Goal: Task Accomplishment & Management: Complete application form

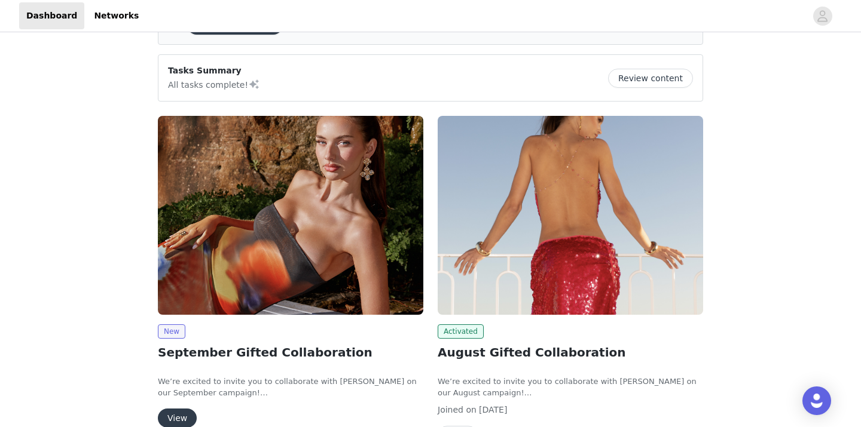
scroll to position [75, 0]
click at [179, 418] on button "View" at bounding box center [177, 417] width 39 height 19
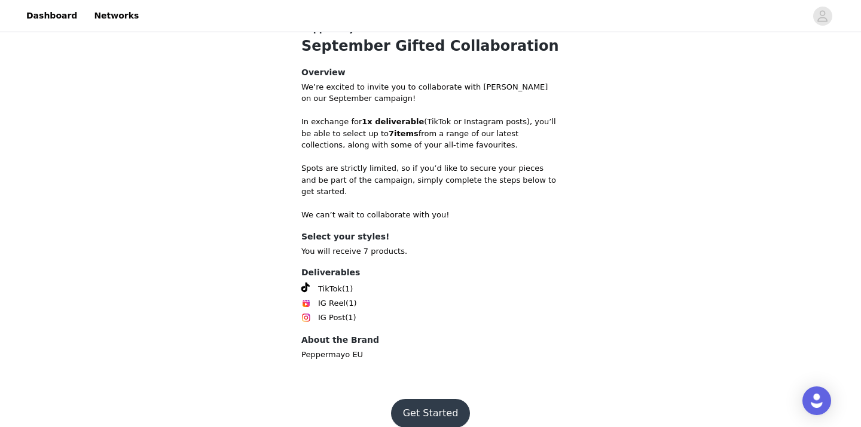
scroll to position [353, 0]
click at [427, 400] on button "Get Started" at bounding box center [430, 414] width 79 height 29
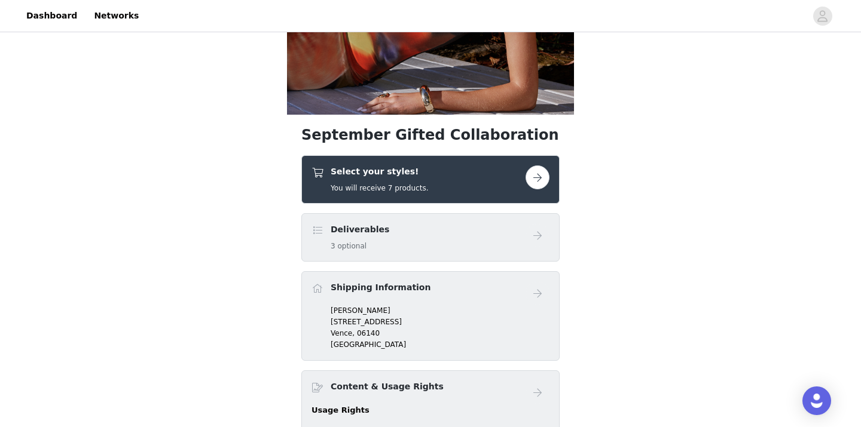
scroll to position [212, 0]
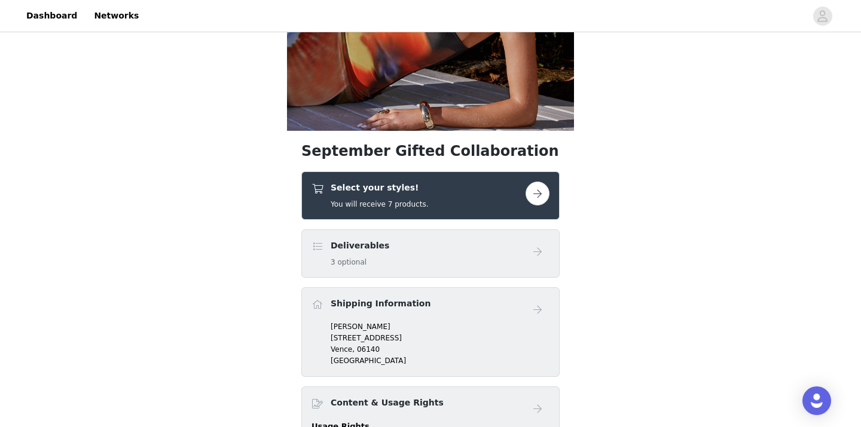
click at [540, 195] on button "button" at bounding box center [537, 194] width 24 height 24
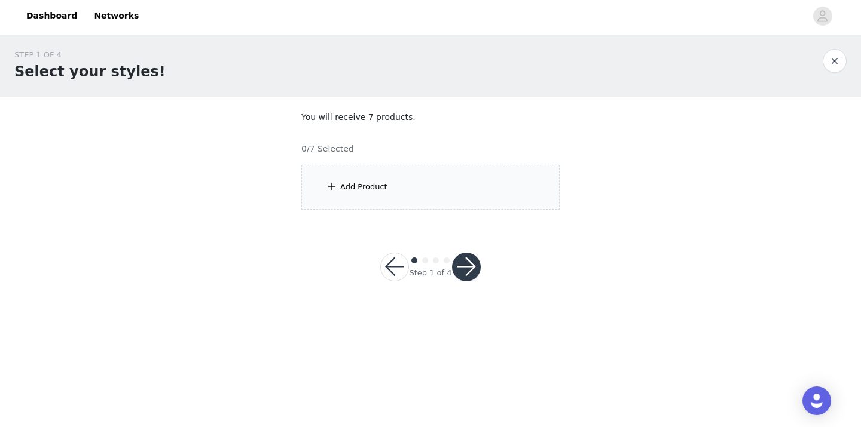
click at [351, 191] on div "Add Product" at bounding box center [363, 187] width 47 height 12
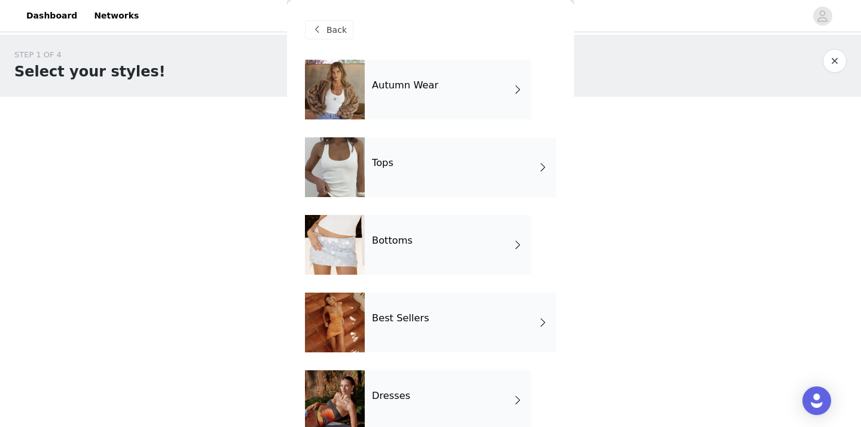
click at [416, 169] on div "Tops" at bounding box center [460, 167] width 191 height 60
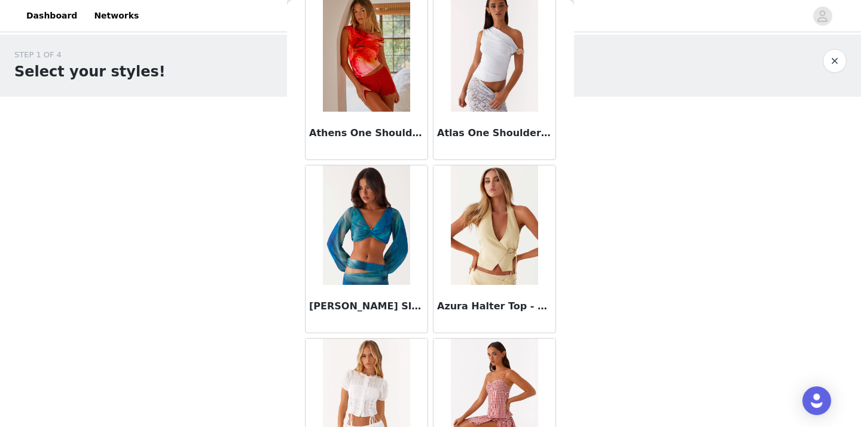
scroll to position [1113, 0]
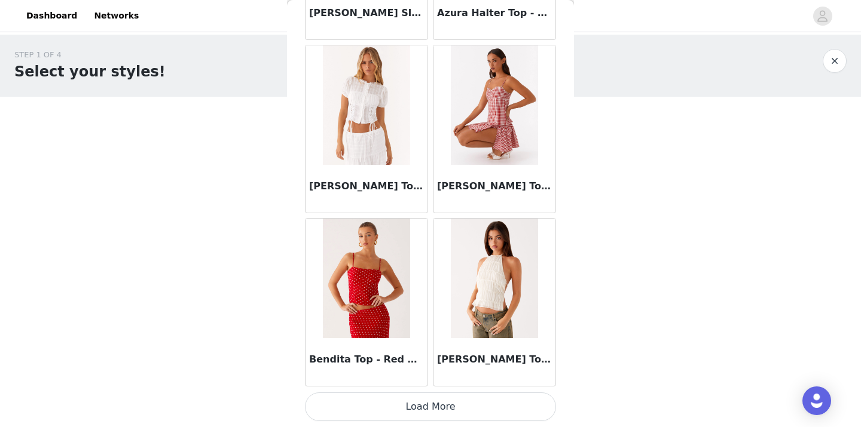
click at [370, 399] on button "Load More" at bounding box center [430, 407] width 251 height 29
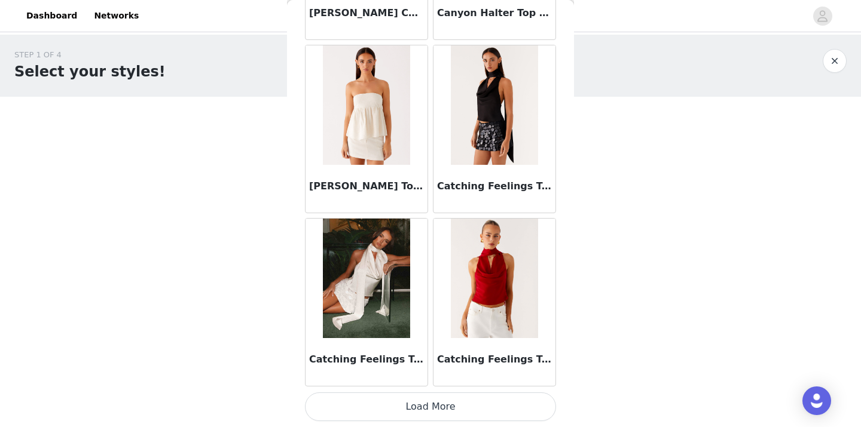
scroll to position [3134, 0]
click at [390, 406] on button "Load More" at bounding box center [430, 407] width 251 height 29
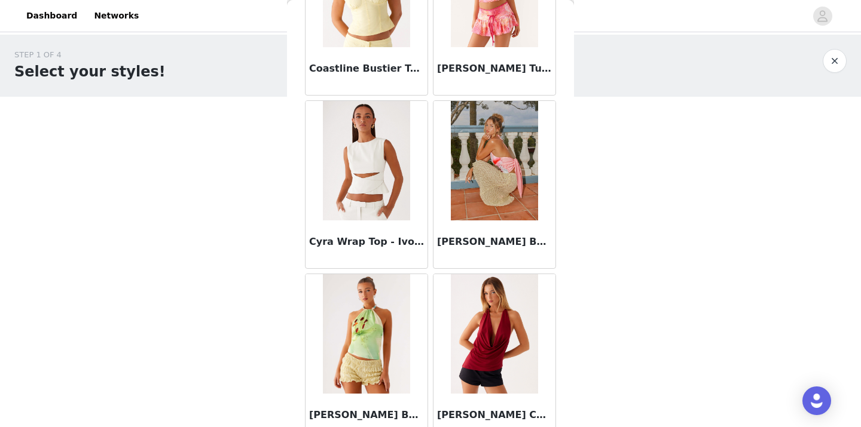
scroll to position [4643, 0]
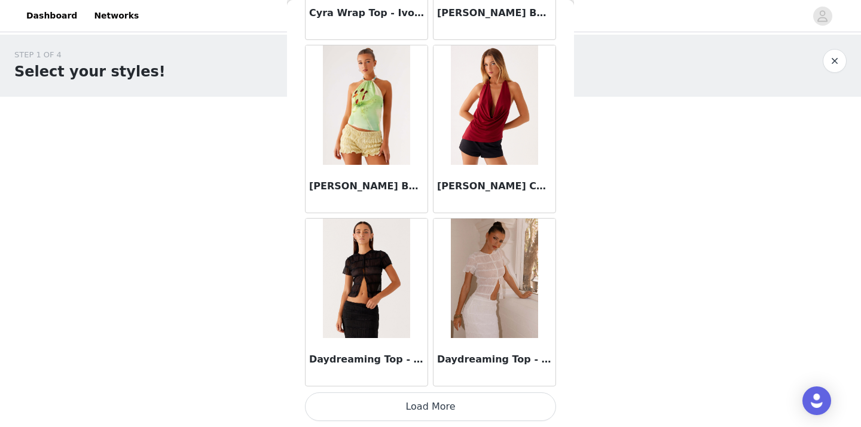
click at [379, 405] on button "Load More" at bounding box center [430, 407] width 251 height 29
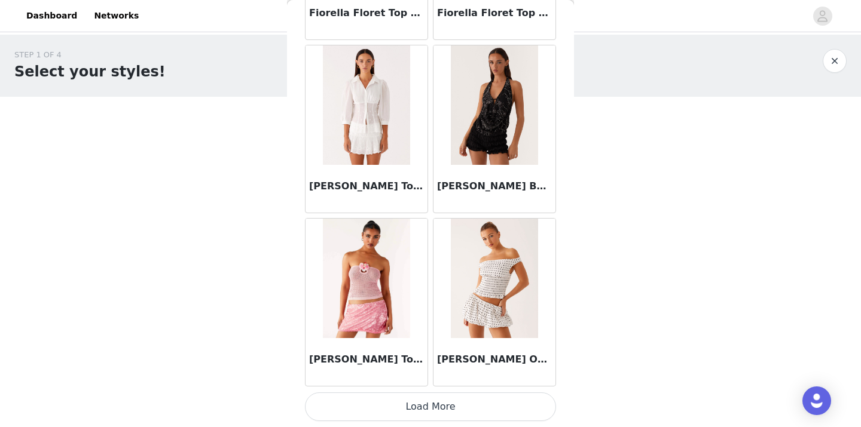
scroll to position [6600, 0]
click at [394, 405] on button "Load More" at bounding box center [430, 407] width 251 height 29
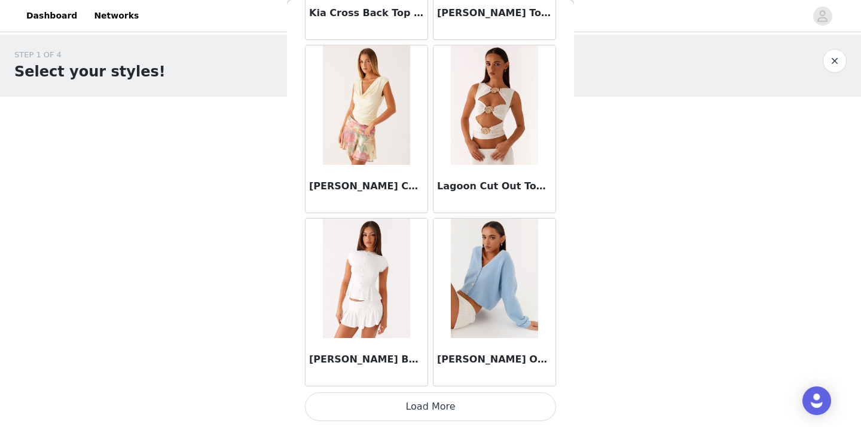
scroll to position [8333, 0]
click at [507, 286] on img at bounding box center [494, 279] width 87 height 120
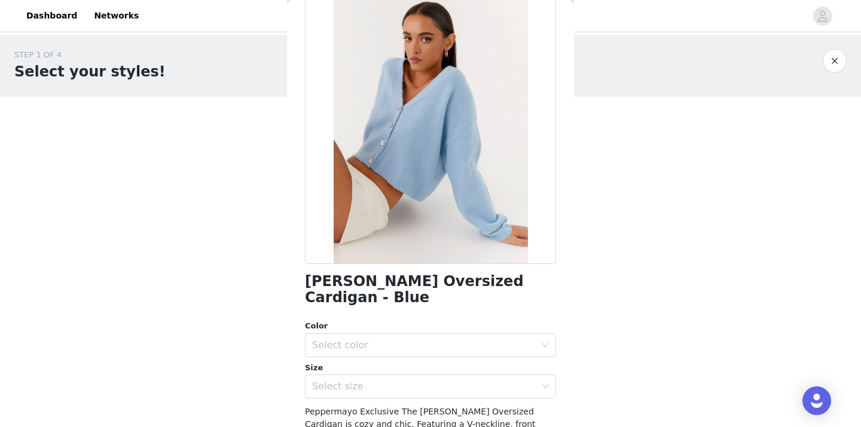
scroll to position [79, 0]
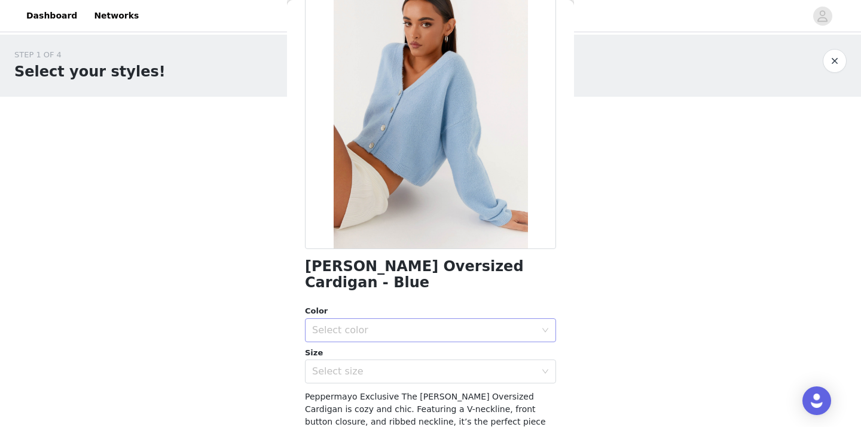
click at [436, 324] on div "Select color" at bounding box center [423, 330] width 223 height 12
click at [370, 337] on li "Blue" at bounding box center [430, 339] width 251 height 19
click at [370, 366] on div "Select size" at bounding box center [423, 372] width 223 height 12
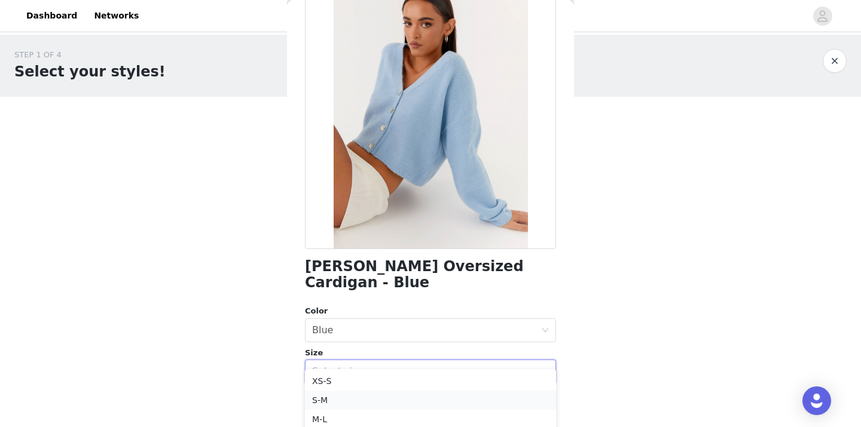
click at [347, 397] on li "S-M" at bounding box center [430, 400] width 251 height 19
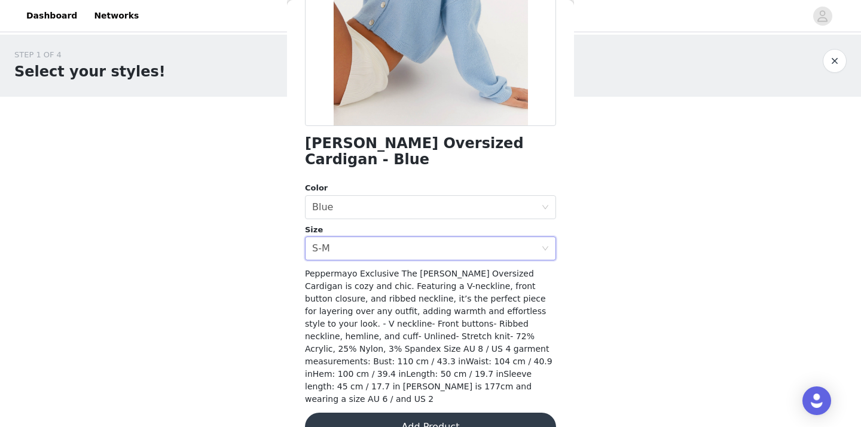
scroll to position [202, 0]
click at [400, 414] on button "Add Product" at bounding box center [430, 428] width 251 height 29
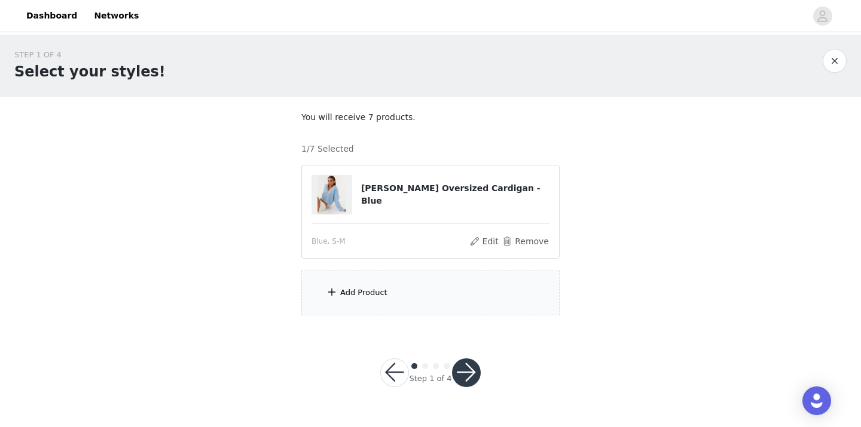
click at [390, 296] on div "Add Product" at bounding box center [430, 293] width 258 height 45
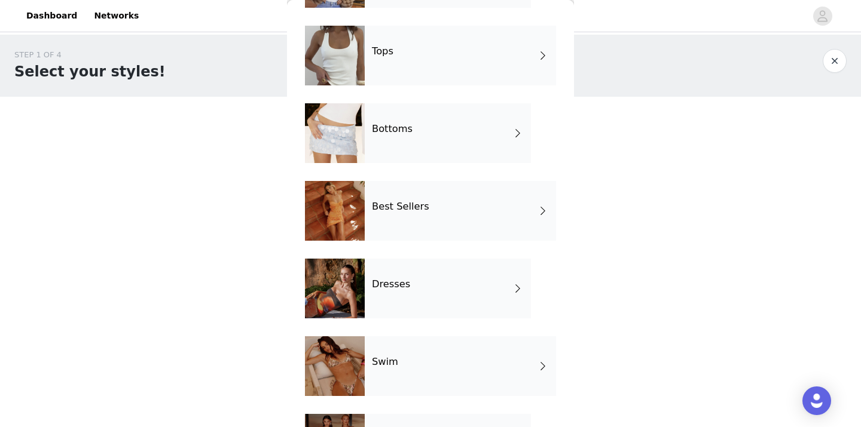
scroll to position [131, 0]
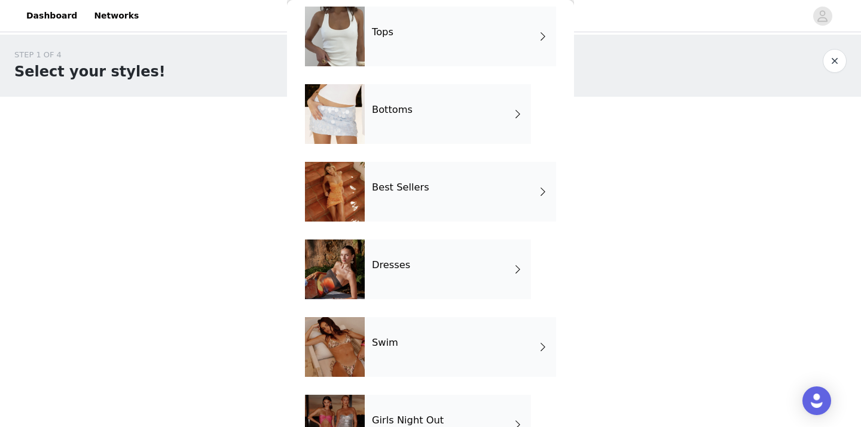
click at [416, 189] on h4 "Best Sellers" at bounding box center [400, 187] width 57 height 11
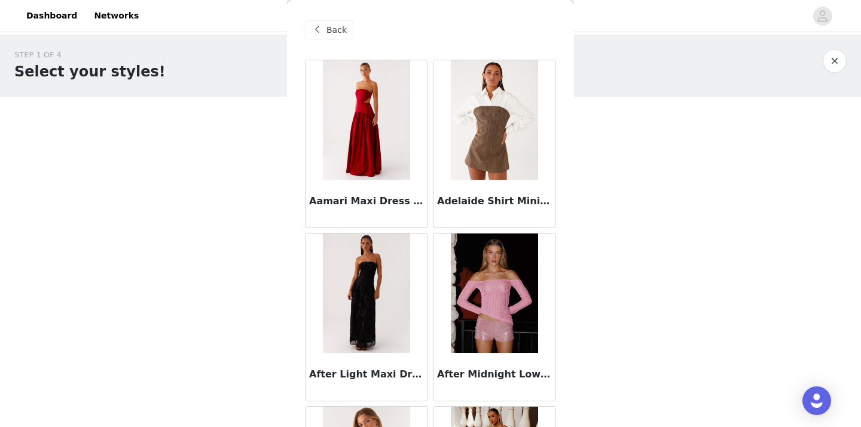
scroll to position [0, 0]
click at [332, 36] on div "Back" at bounding box center [329, 29] width 48 height 19
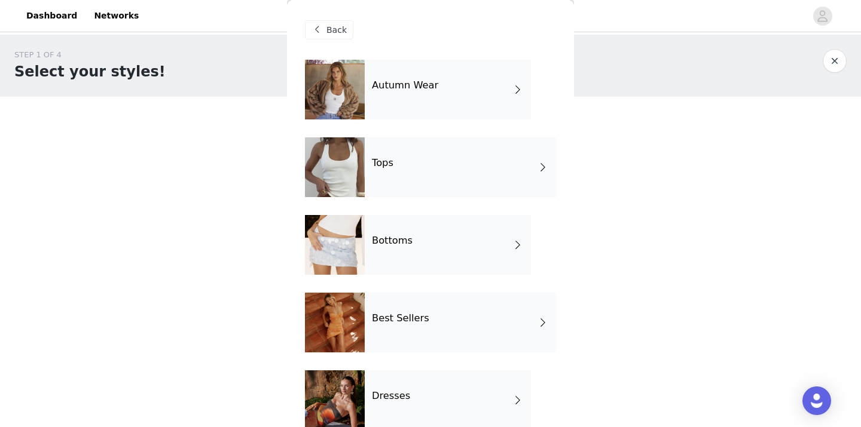
click at [385, 94] on div "Autumn Wear" at bounding box center [448, 90] width 166 height 60
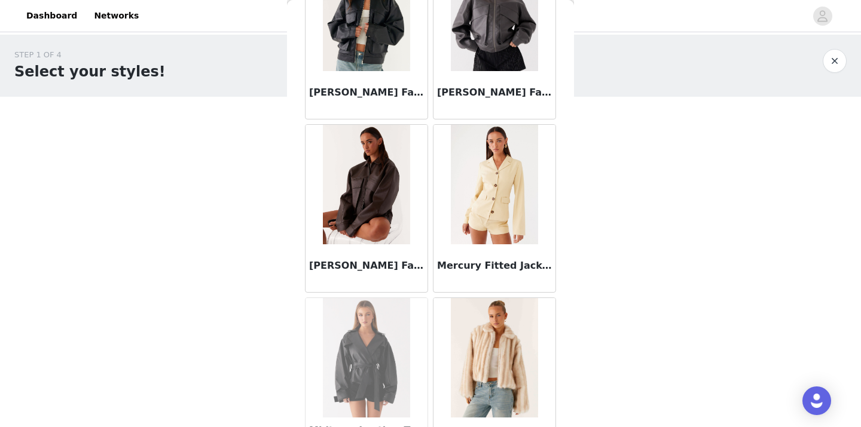
scroll to position [976, 0]
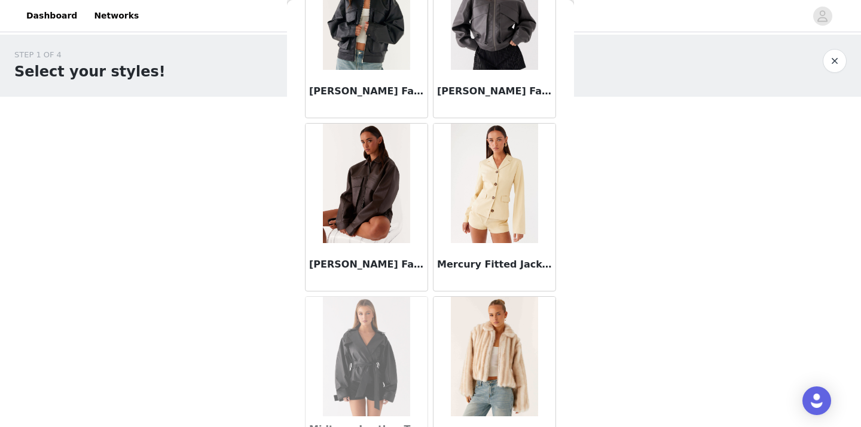
click at [489, 206] on img at bounding box center [494, 184] width 87 height 120
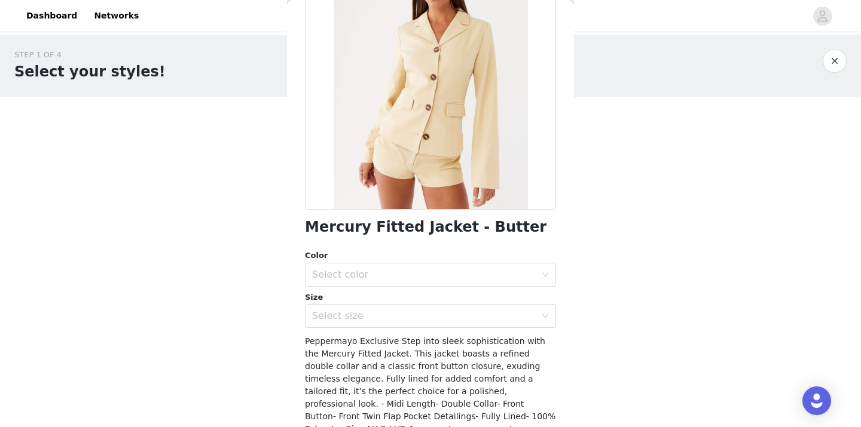
scroll to position [123, 0]
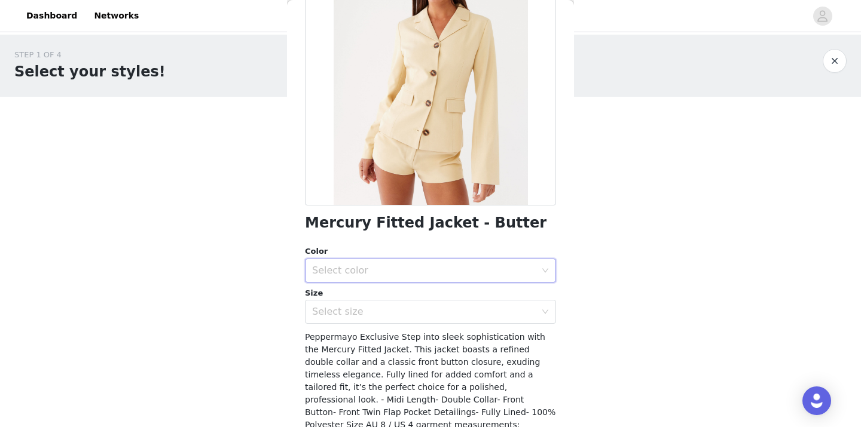
click at [437, 263] on div "Select color" at bounding box center [426, 270] width 229 height 23
click at [385, 295] on li "Butter" at bounding box center [430, 296] width 251 height 19
click at [381, 308] on div "Select size" at bounding box center [423, 312] width 223 height 12
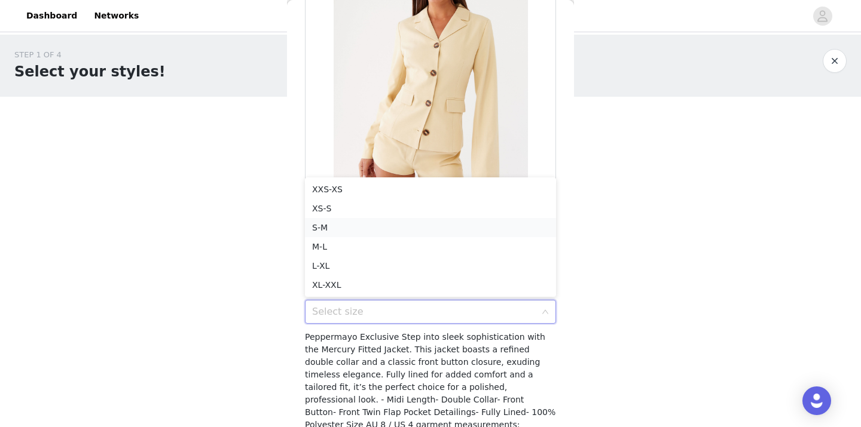
click at [357, 225] on li "S-M" at bounding box center [430, 227] width 251 height 19
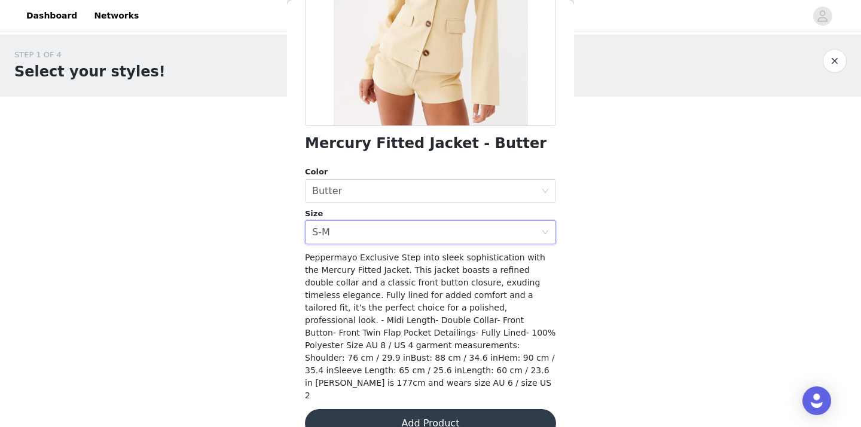
scroll to position [202, 0]
click at [357, 410] on button "Add Product" at bounding box center [430, 424] width 251 height 29
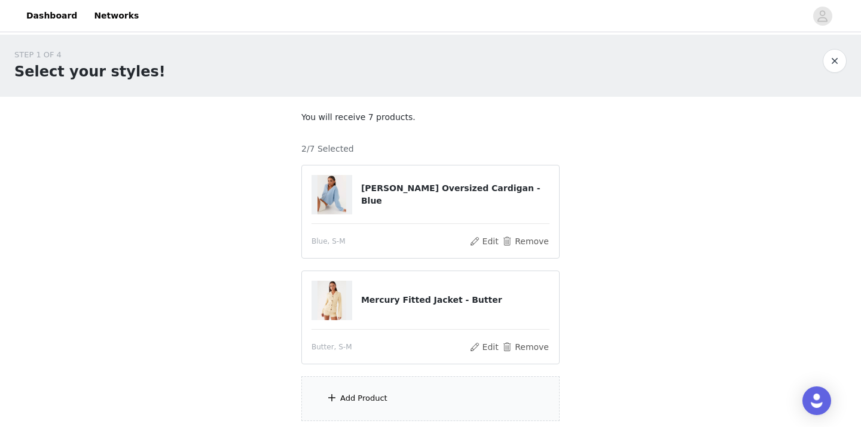
click at [383, 393] on div "Add Product" at bounding box center [363, 399] width 47 height 12
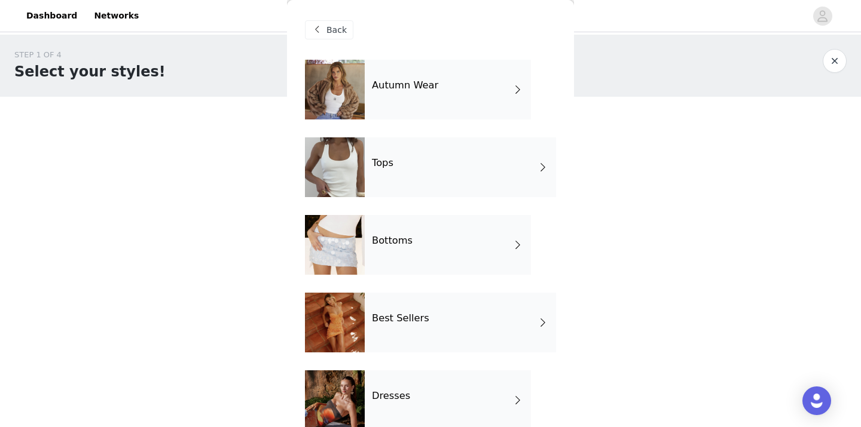
click at [403, 94] on div "Autumn Wear" at bounding box center [448, 90] width 166 height 60
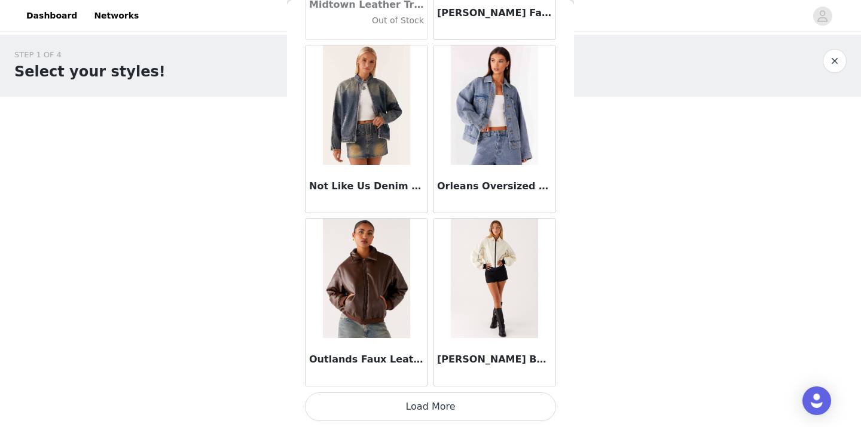
scroll to position [1401, 0]
click at [379, 408] on button "Load More" at bounding box center [430, 407] width 251 height 29
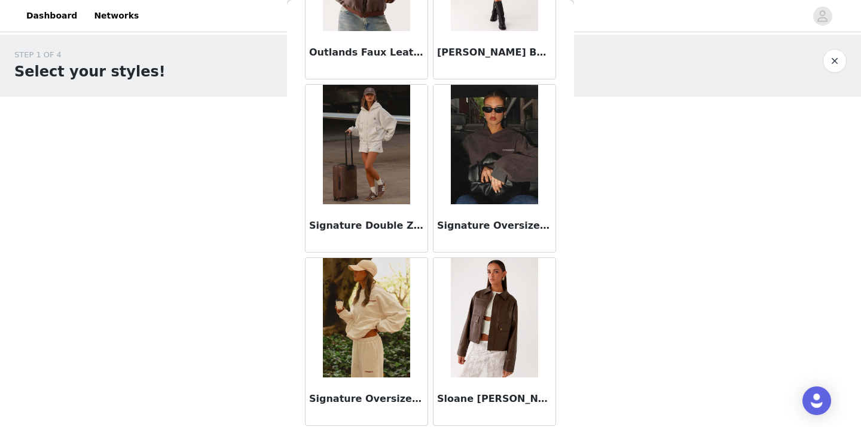
scroll to position [1700, 0]
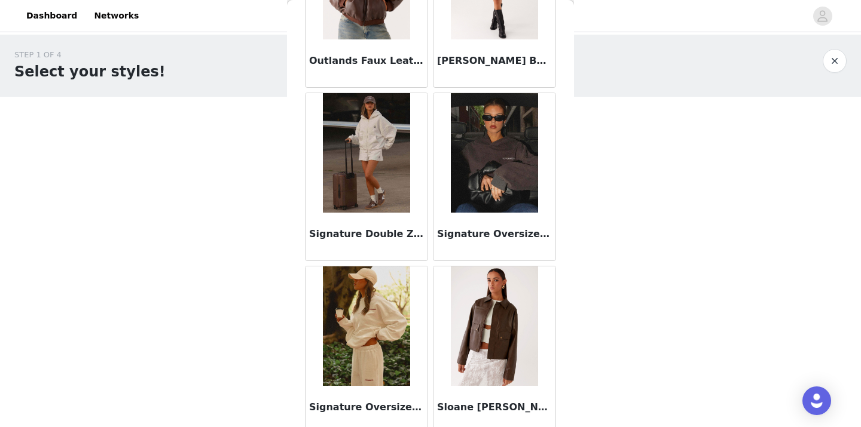
click at [370, 173] on img at bounding box center [366, 153] width 87 height 120
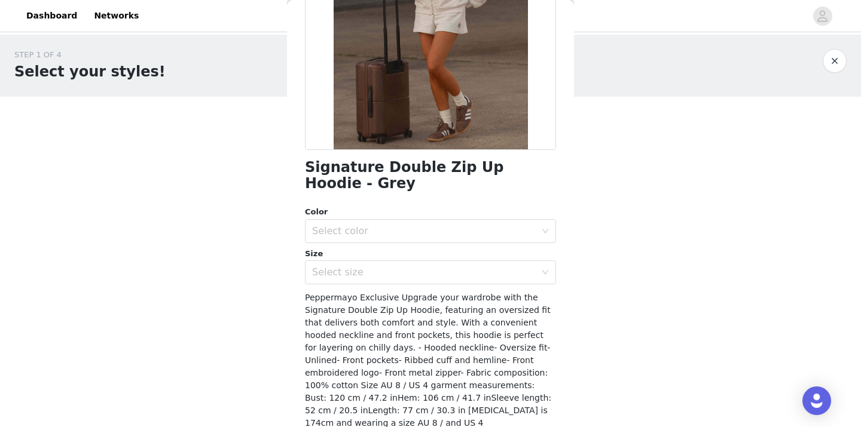
scroll to position [186, 0]
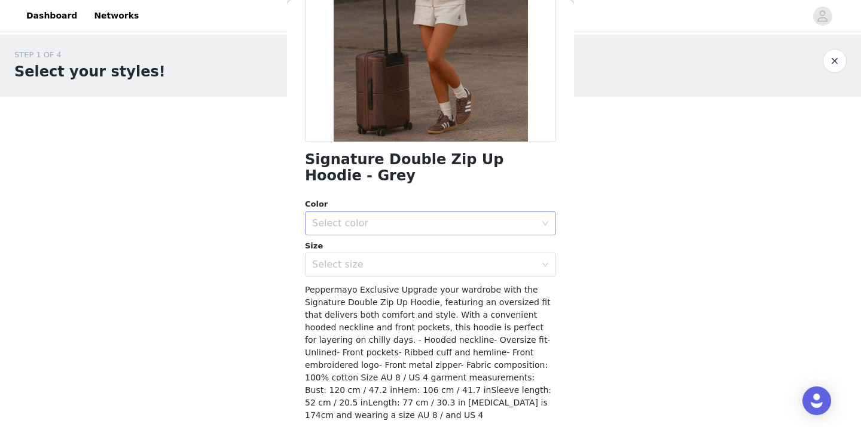
click at [349, 225] on div "Select color" at bounding box center [423, 224] width 223 height 12
click at [347, 253] on li "Grey" at bounding box center [430, 249] width 251 height 19
click at [347, 264] on div "Select size" at bounding box center [423, 265] width 223 height 12
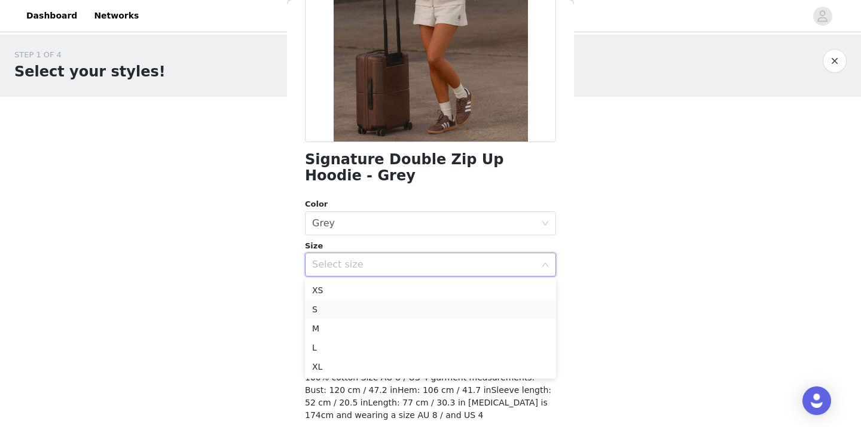
click at [340, 306] on li "S" at bounding box center [430, 309] width 251 height 19
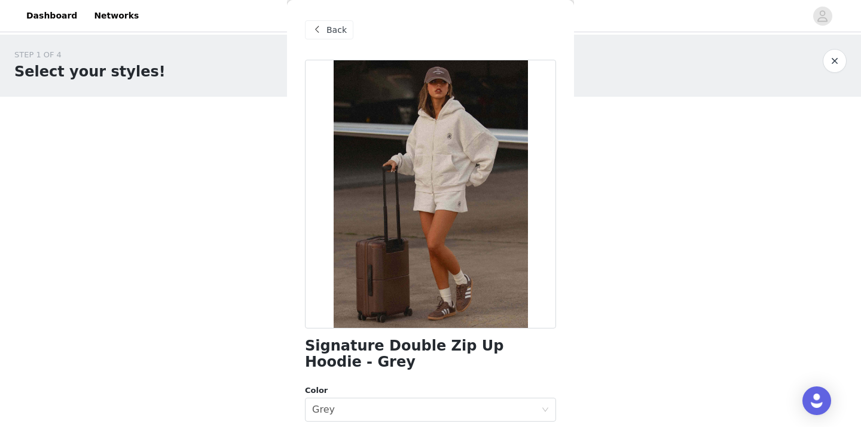
scroll to position [0, 0]
click at [326, 19] on div "Back" at bounding box center [430, 30] width 251 height 60
click at [326, 30] on span "Back" at bounding box center [336, 30] width 20 height 13
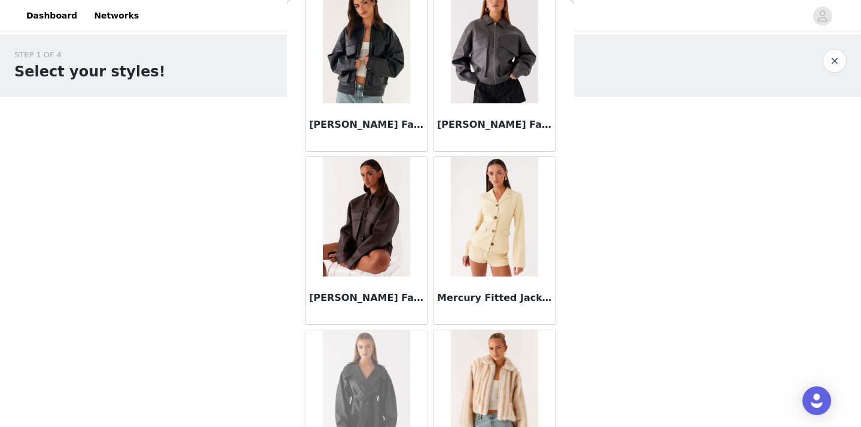
scroll to position [946, 0]
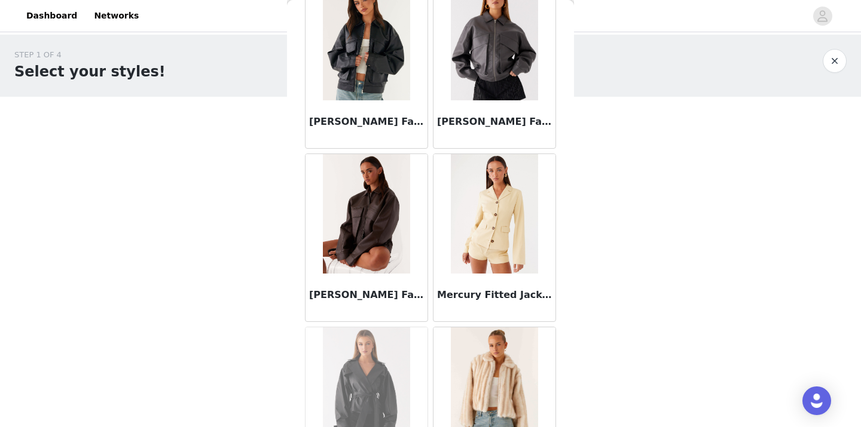
click at [376, 221] on img at bounding box center [366, 214] width 87 height 120
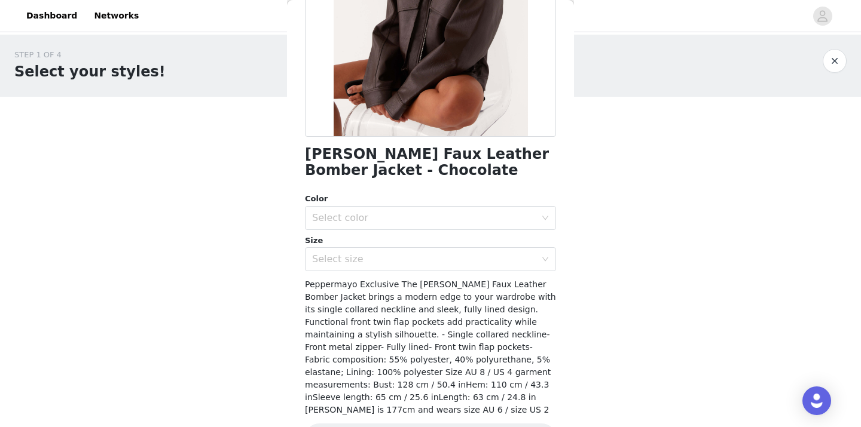
scroll to position [191, 0]
click at [376, 218] on div "Select color" at bounding box center [423, 219] width 223 height 12
click at [366, 248] on li "Chocolate" at bounding box center [430, 244] width 251 height 19
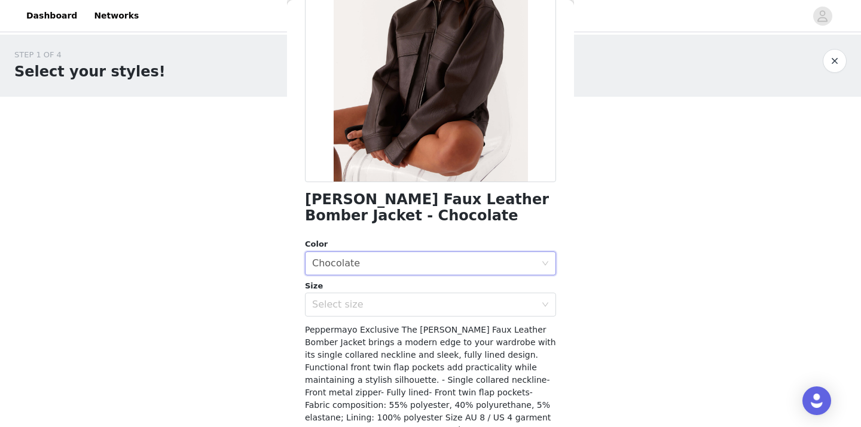
scroll to position [143, 0]
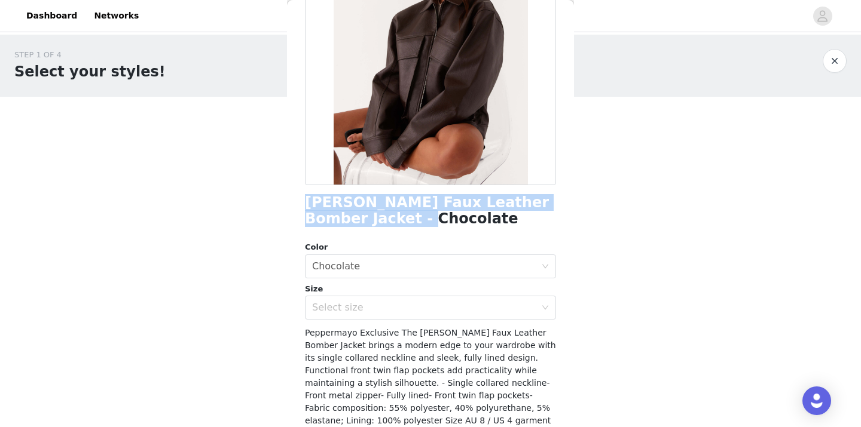
drag, startPoint x: 378, startPoint y: 221, endPoint x: 301, endPoint y: 204, distance: 78.9
click at [301, 204] on div "Back Lula Faux Leather Bomber Jacket - Chocolate Color Select color Chocolate S…" at bounding box center [430, 213] width 287 height 427
copy h1 "Lula Faux Leather Bomber Jacket - Chocolate"
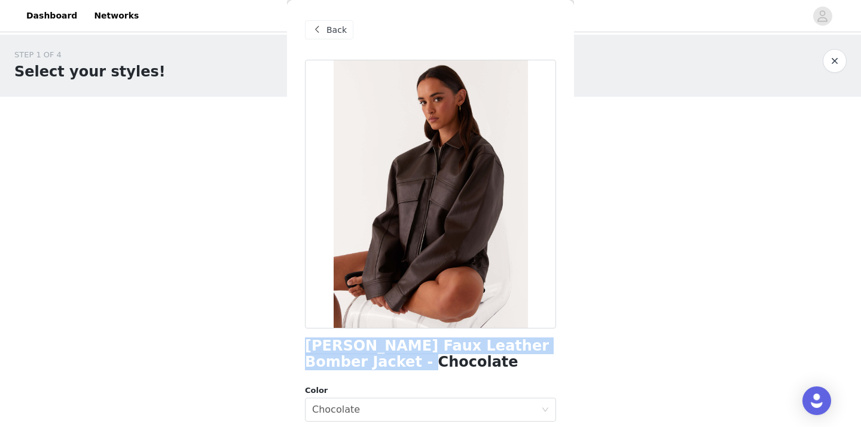
scroll to position [0, 0]
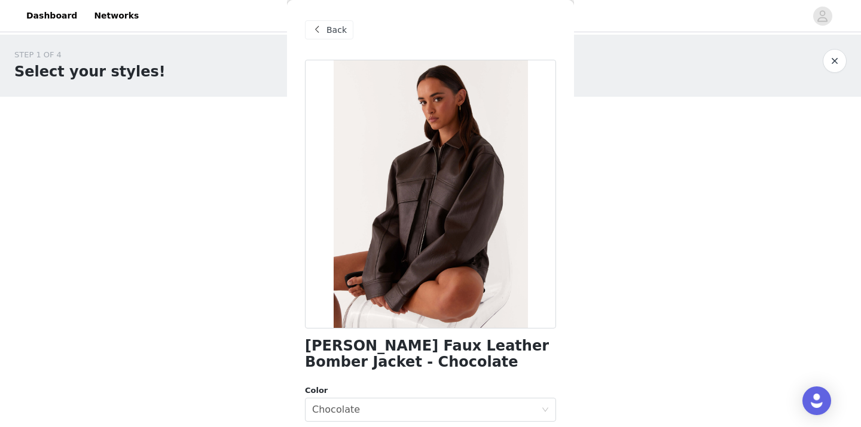
click at [327, 33] on span "Back" at bounding box center [336, 30] width 20 height 13
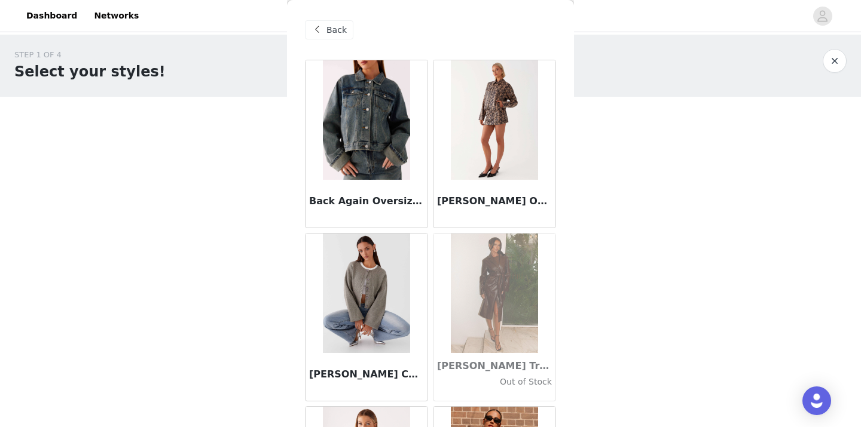
click at [371, 284] on img at bounding box center [366, 294] width 87 height 120
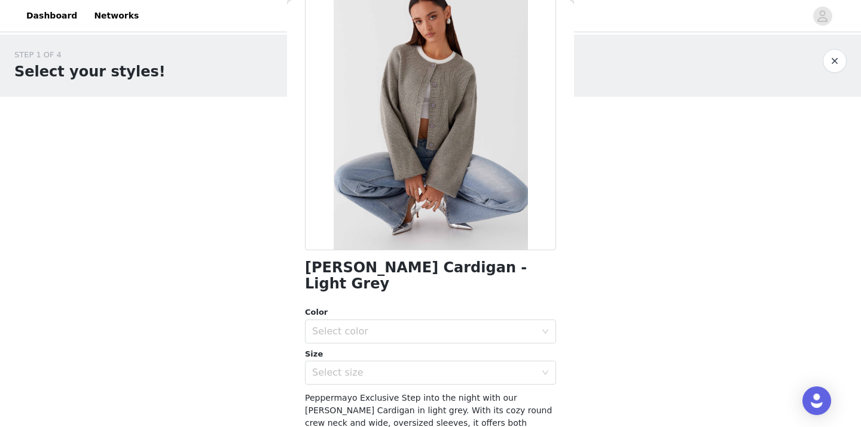
scroll to position [95, 0]
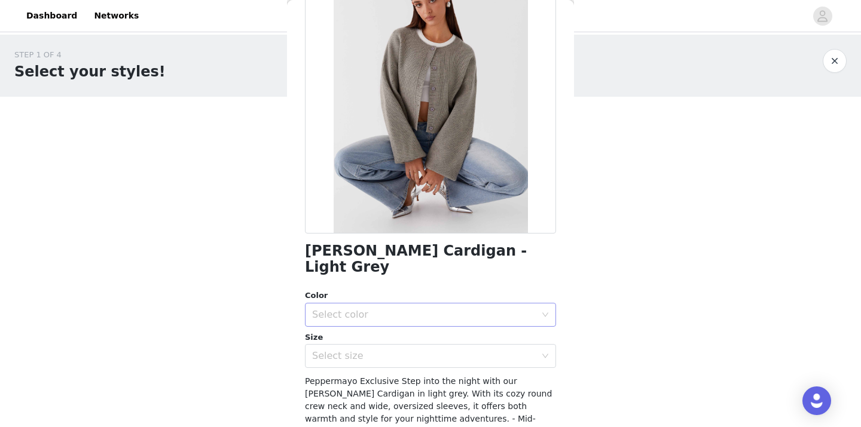
click at [375, 309] on div "Select color" at bounding box center [423, 315] width 223 height 12
click at [369, 323] on li "Light Grey" at bounding box center [430, 324] width 251 height 19
click at [368, 350] on div "Select size" at bounding box center [423, 356] width 223 height 12
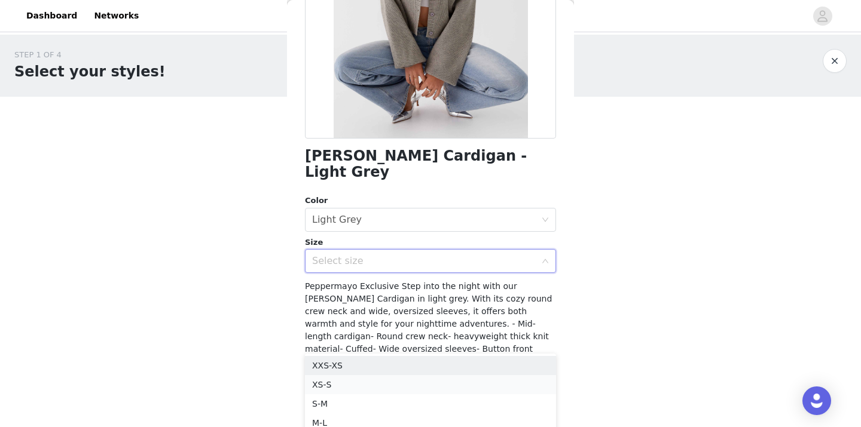
scroll to position [189, 0]
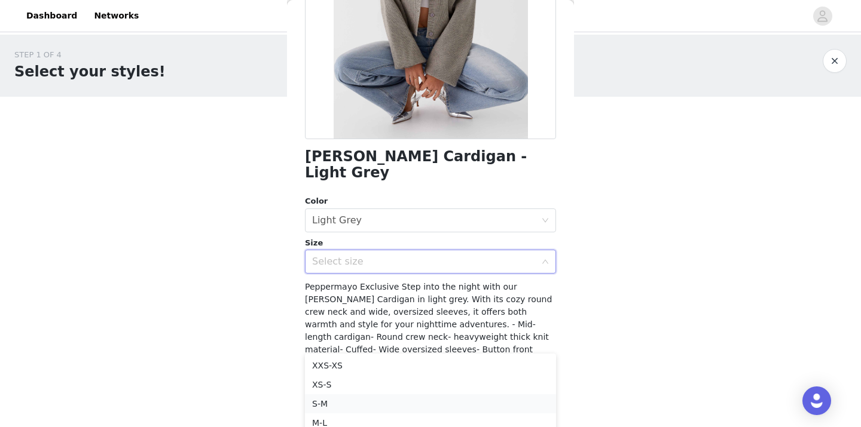
click at [351, 399] on li "S-M" at bounding box center [430, 403] width 251 height 19
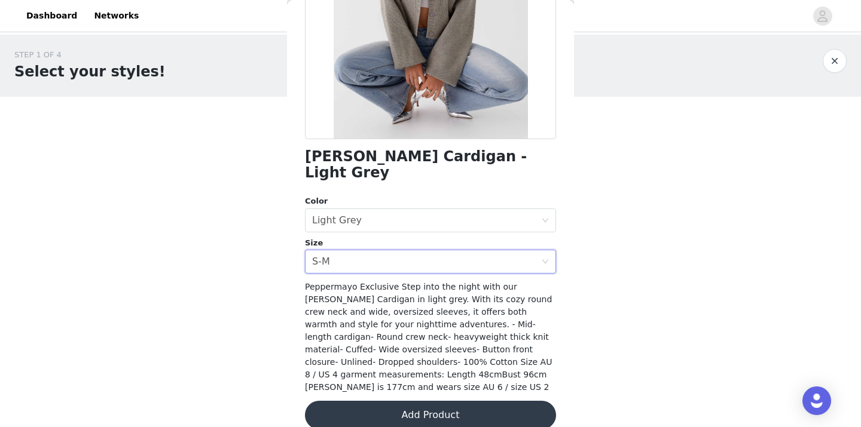
click at [362, 401] on button "Add Product" at bounding box center [430, 415] width 251 height 29
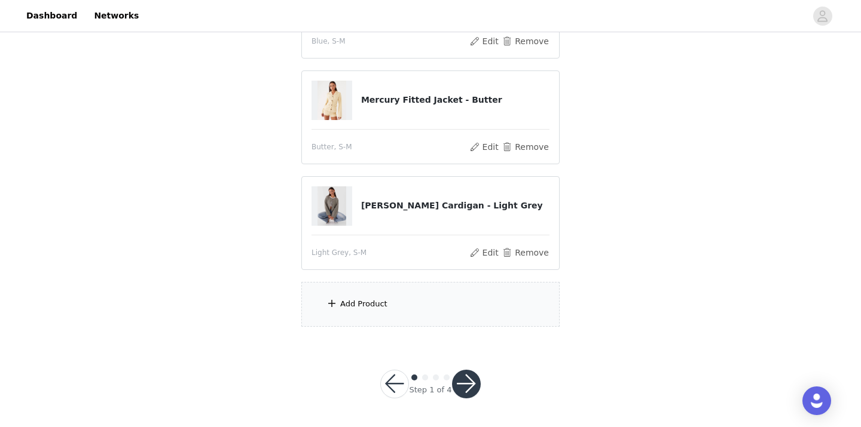
scroll to position [200, 0]
click at [344, 291] on div "Add Product" at bounding box center [430, 305] width 258 height 45
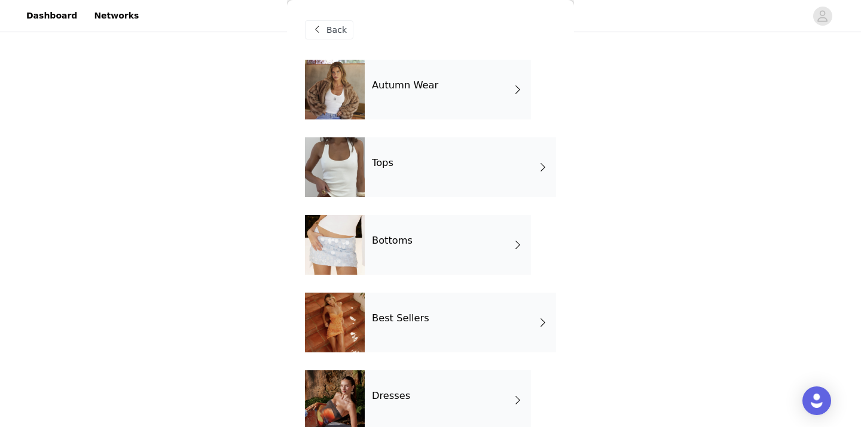
click at [405, 255] on div "Bottoms" at bounding box center [448, 245] width 166 height 60
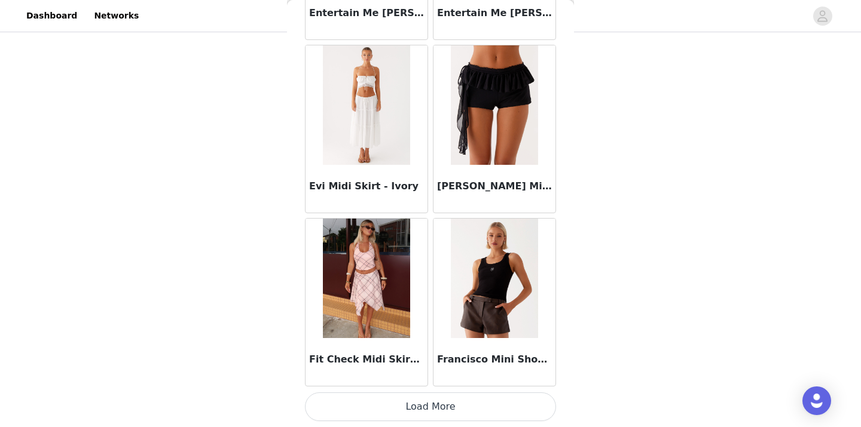
scroll to position [1401, 0]
click at [384, 406] on button "Load More" at bounding box center [430, 407] width 251 height 29
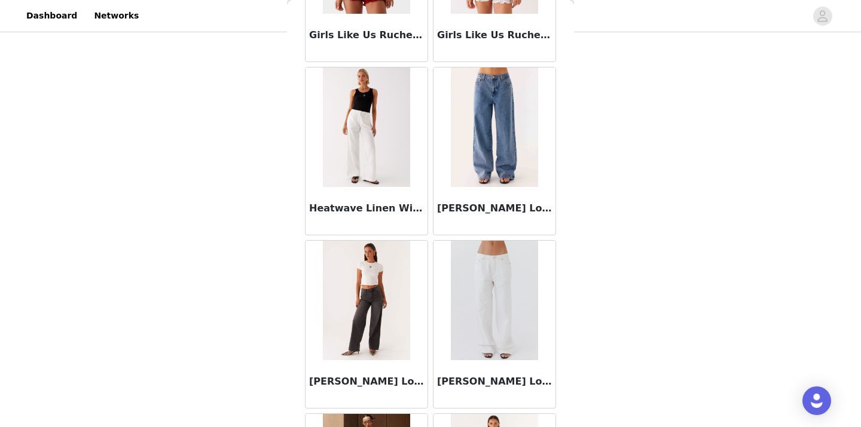
scroll to position [2256, 0]
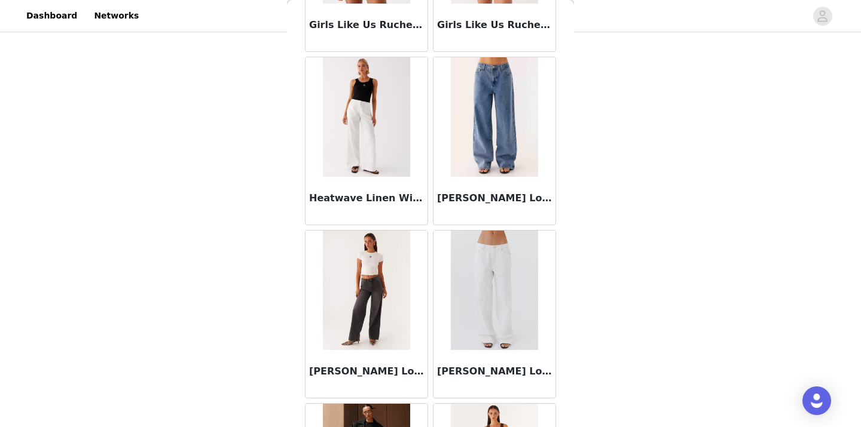
click at [491, 148] on img at bounding box center [494, 117] width 87 height 120
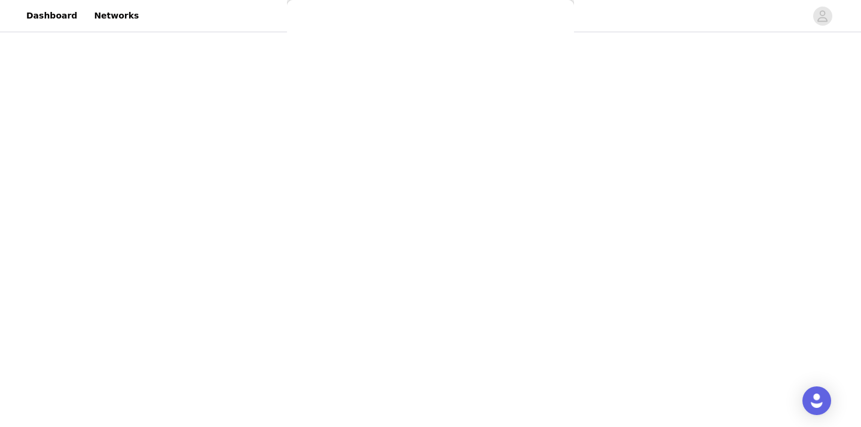
scroll to position [0, 0]
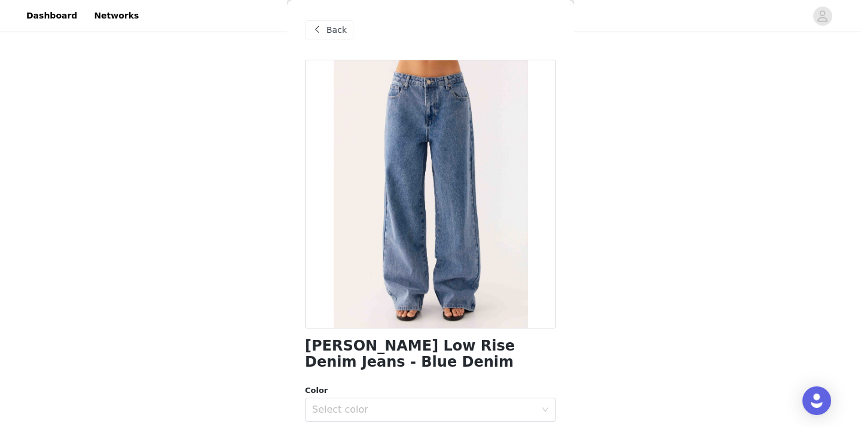
click at [327, 30] on span "Back" at bounding box center [336, 30] width 20 height 13
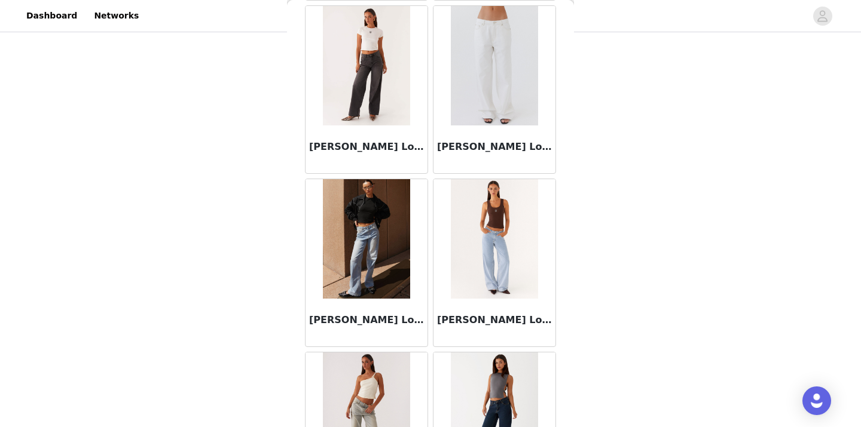
scroll to position [2476, 0]
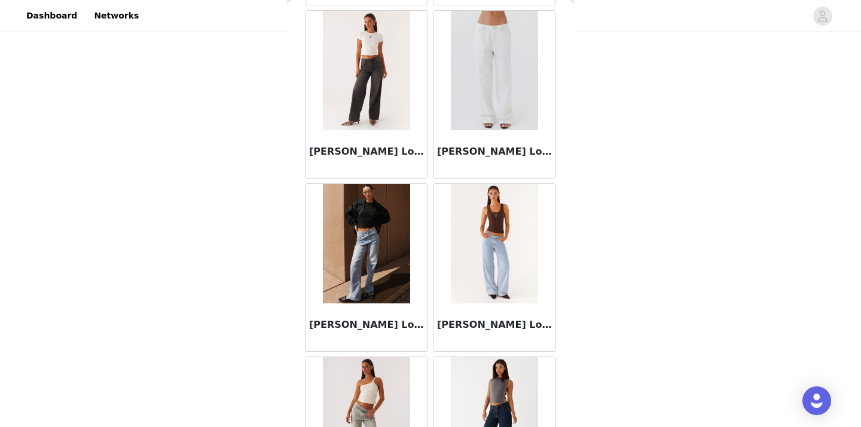
click at [368, 243] on img at bounding box center [366, 244] width 87 height 120
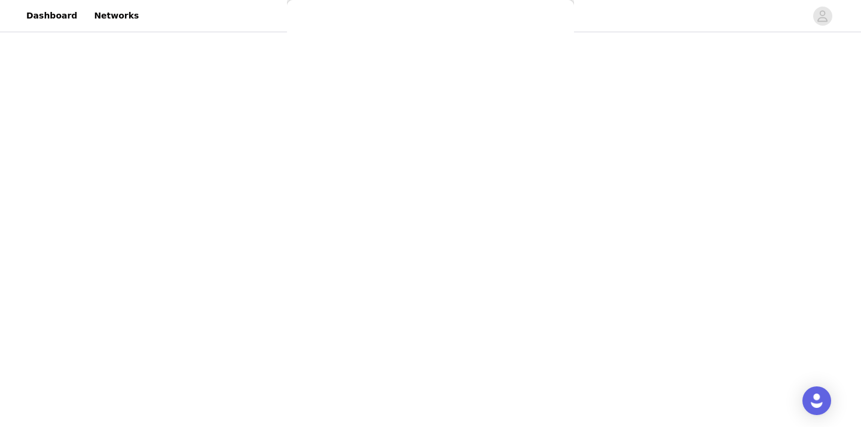
scroll to position [0, 0]
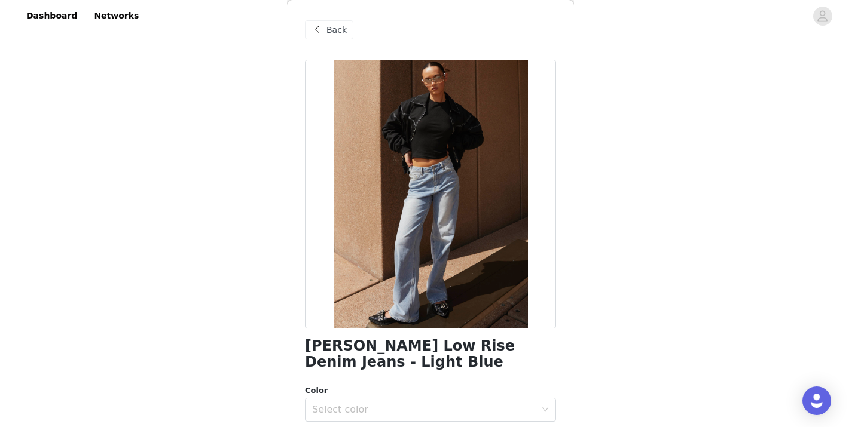
click at [334, 25] on span "Back" at bounding box center [336, 30] width 20 height 13
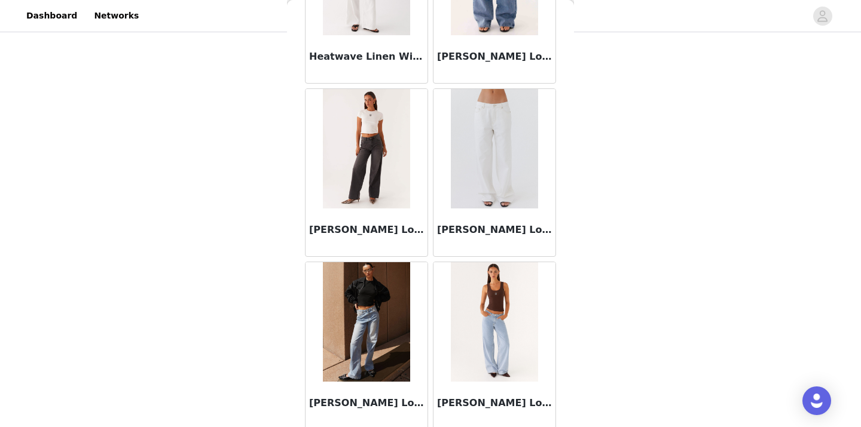
scroll to position [2396, 0]
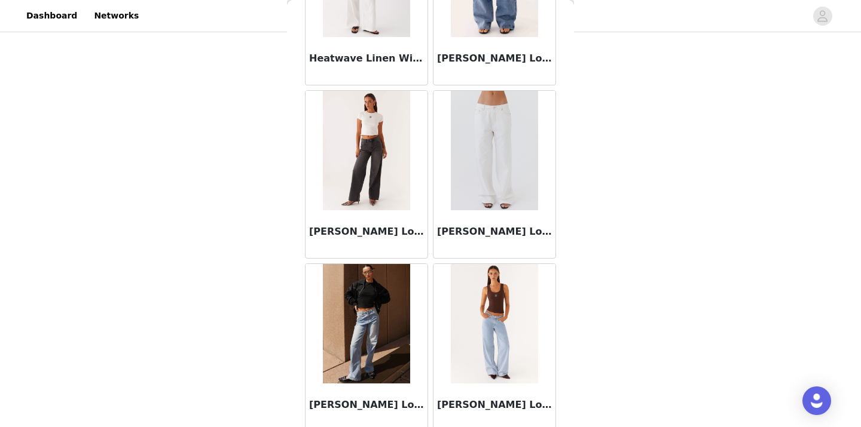
click at [488, 181] on img at bounding box center [494, 151] width 87 height 120
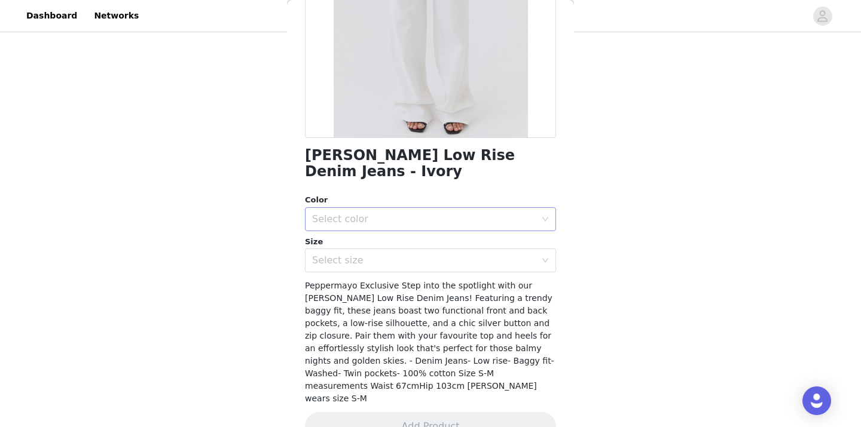
scroll to position [189, 0]
click at [448, 215] on div "Select color" at bounding box center [423, 221] width 223 height 12
click at [390, 225] on li "Ivory" at bounding box center [430, 230] width 251 height 19
click at [379, 256] on div "Select size" at bounding box center [423, 262] width 223 height 12
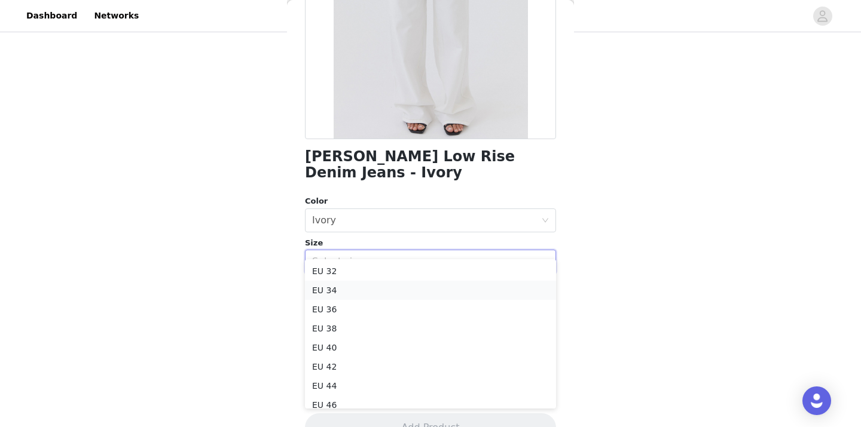
click at [360, 288] on li "EU 34" at bounding box center [430, 290] width 251 height 19
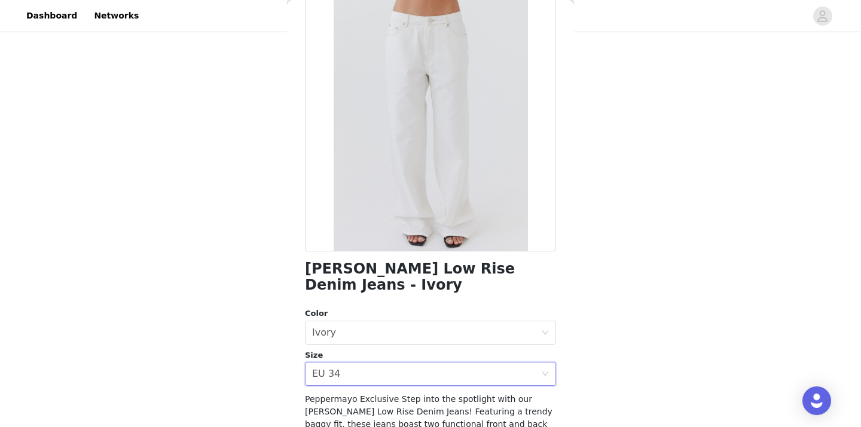
scroll to position [144, 0]
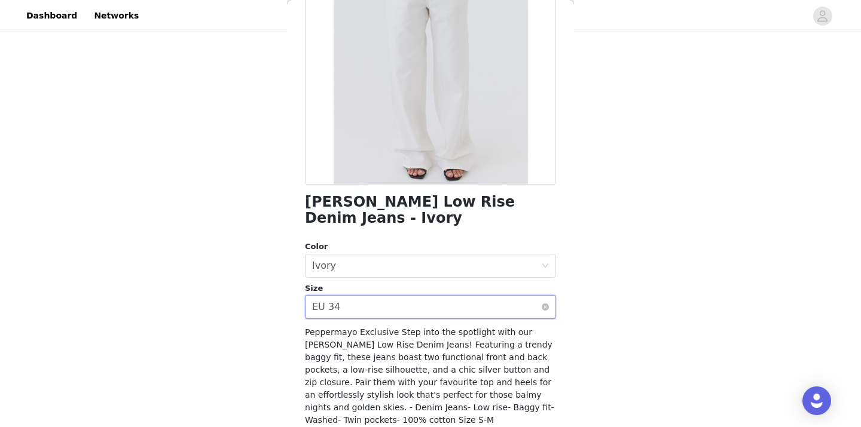
click at [405, 296] on div "Select size EU 34" at bounding box center [426, 307] width 229 height 23
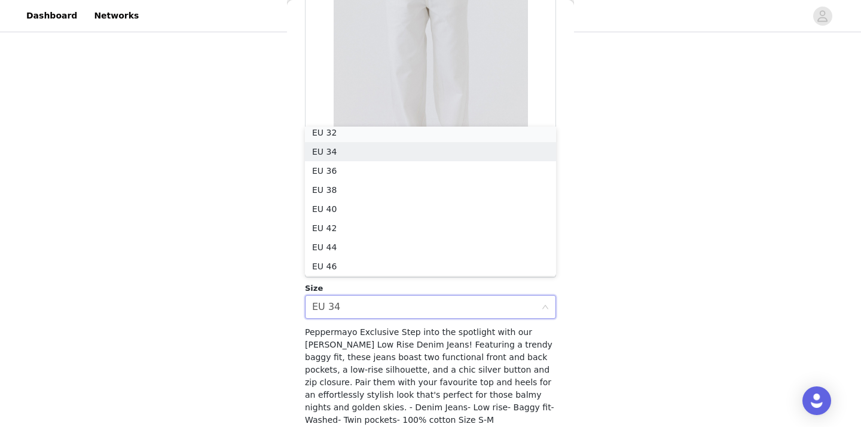
scroll to position [2, 0]
click at [353, 135] on li "EU 32" at bounding box center [430, 136] width 251 height 19
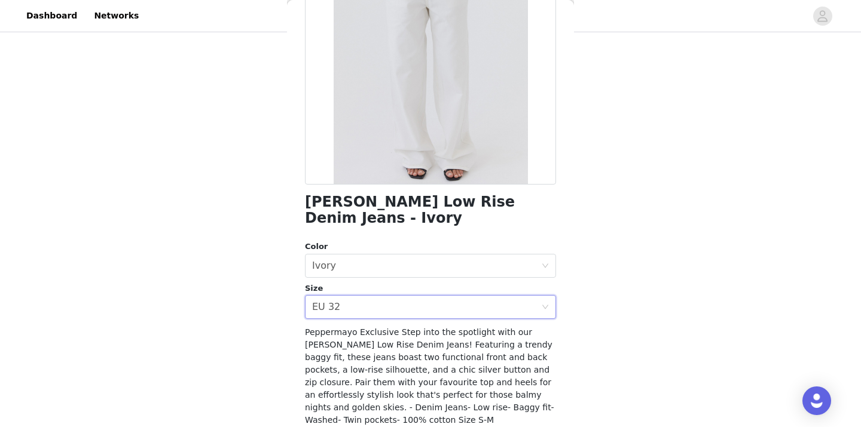
click at [284, 328] on div "STEP 1 OF 4 Select your styles! You will receive 7 products. 3/7 Selected Lenka…" at bounding box center [430, 106] width 861 height 507
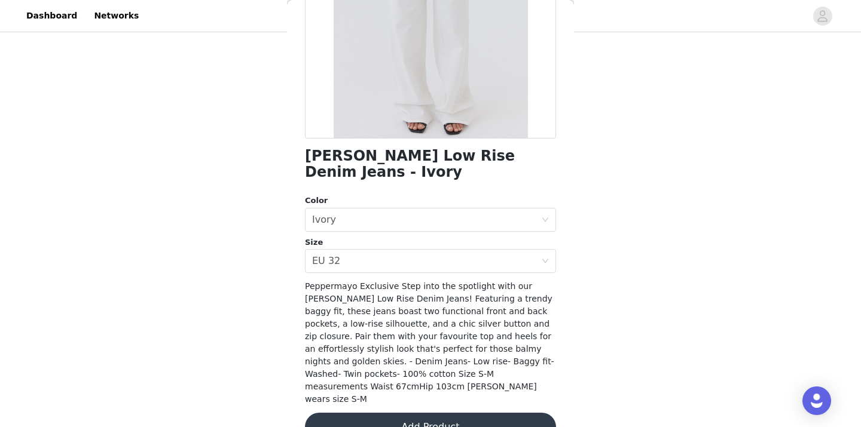
scroll to position [189, 0]
click at [391, 414] on button "Add Product" at bounding box center [430, 428] width 251 height 29
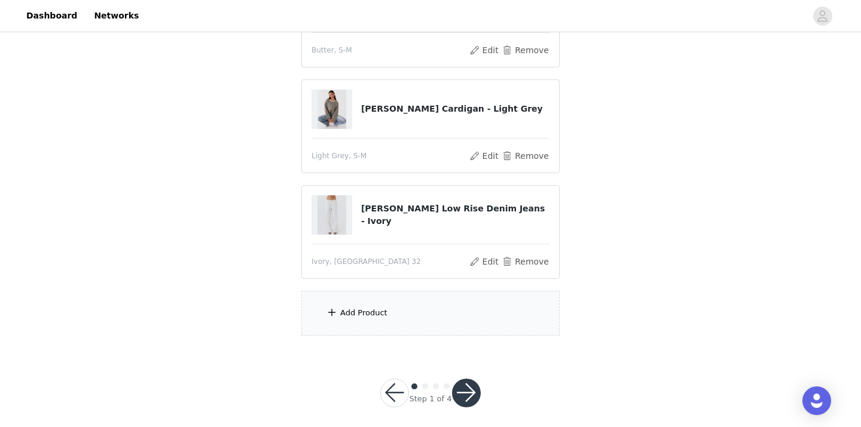
scroll to position [296, 0]
click at [385, 311] on div "Add Product" at bounding box center [363, 314] width 47 height 12
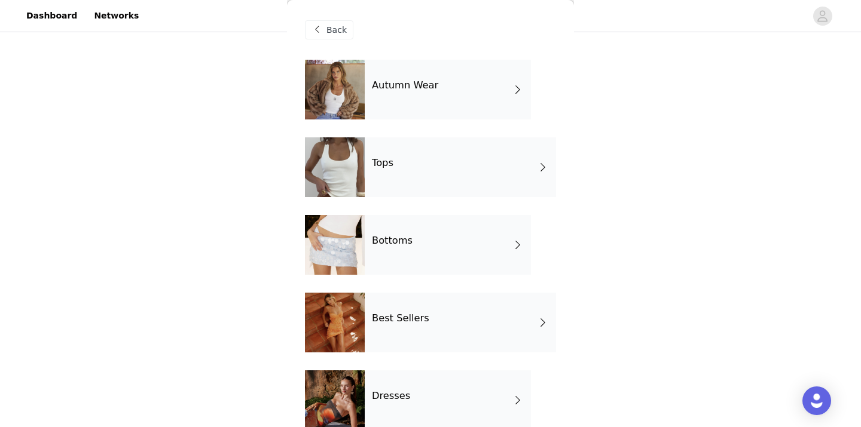
click at [402, 248] on div "Bottoms" at bounding box center [448, 245] width 166 height 60
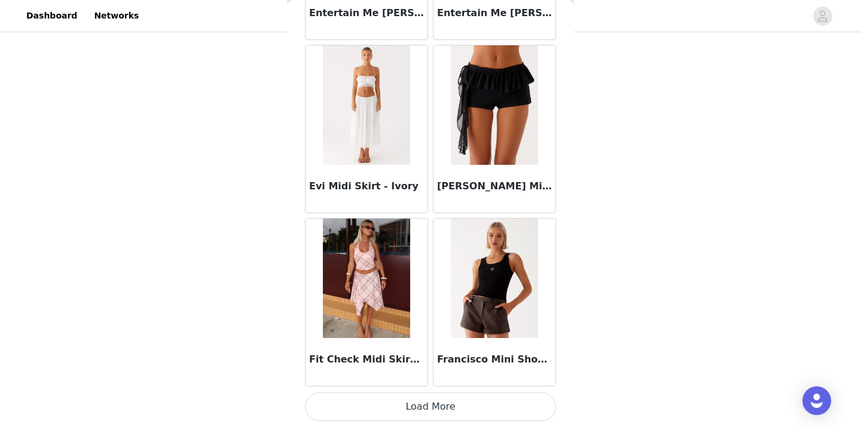
scroll to position [1401, 0]
click at [399, 406] on button "Load More" at bounding box center [430, 407] width 251 height 29
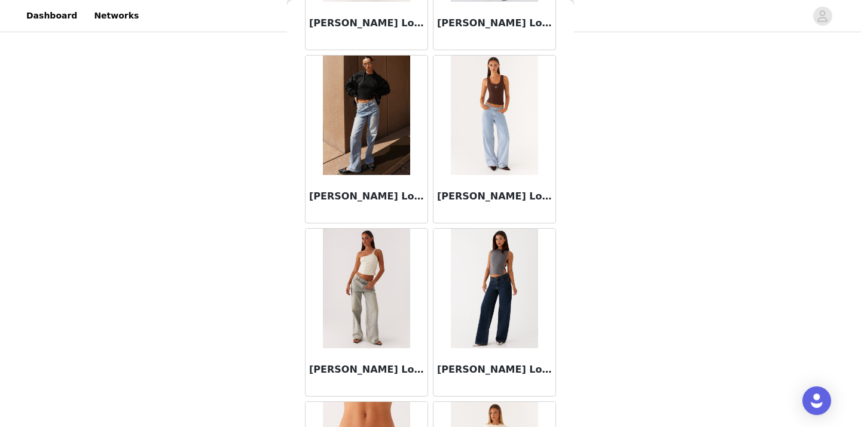
scroll to position [2603, 0]
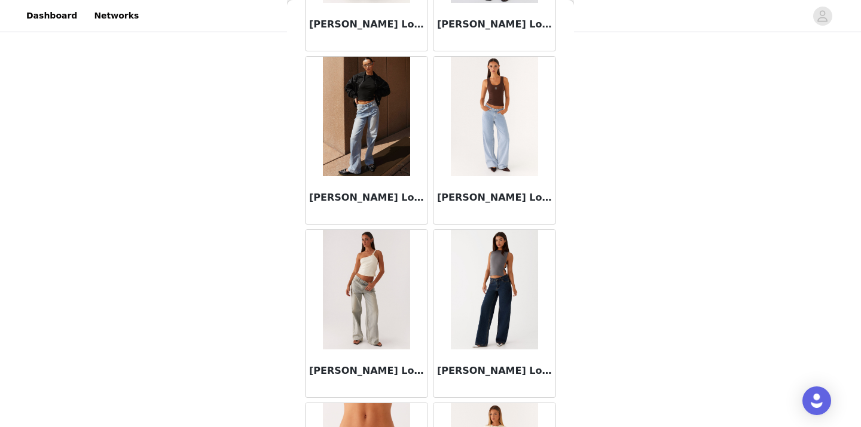
click at [480, 130] on img at bounding box center [494, 117] width 87 height 120
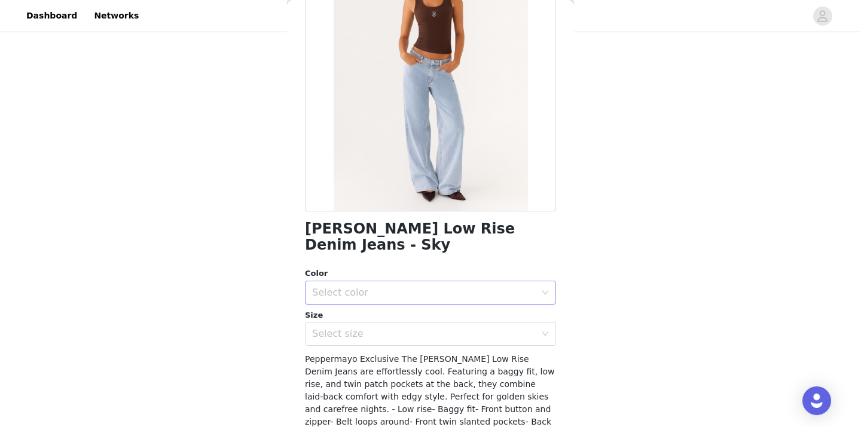
scroll to position [122, 0]
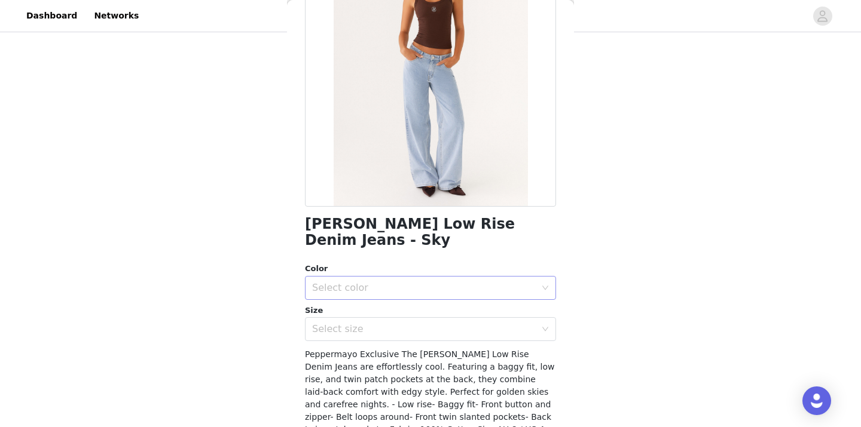
click at [436, 282] on div "Select color" at bounding box center [423, 288] width 223 height 12
click at [415, 292] on li "Sky" at bounding box center [430, 297] width 251 height 19
click at [405, 323] on div "Select size" at bounding box center [423, 329] width 223 height 12
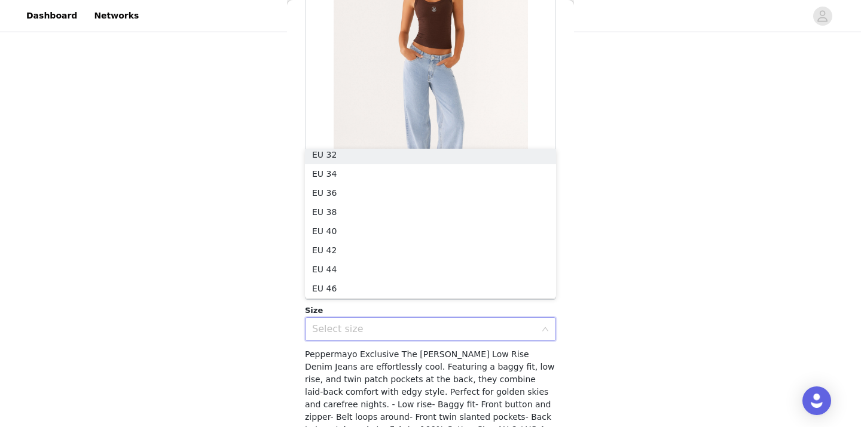
scroll to position [2, 0]
click at [376, 158] on li "EU 32" at bounding box center [430, 158] width 251 height 19
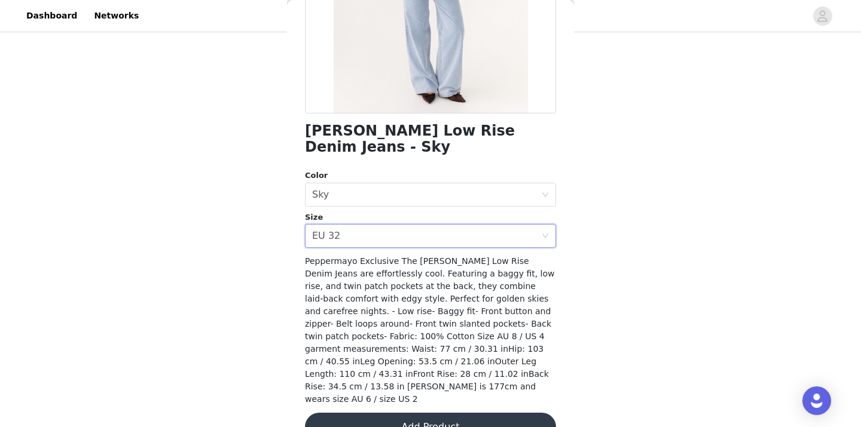
scroll to position [215, 0]
click at [403, 414] on button "Add Product" at bounding box center [430, 428] width 251 height 29
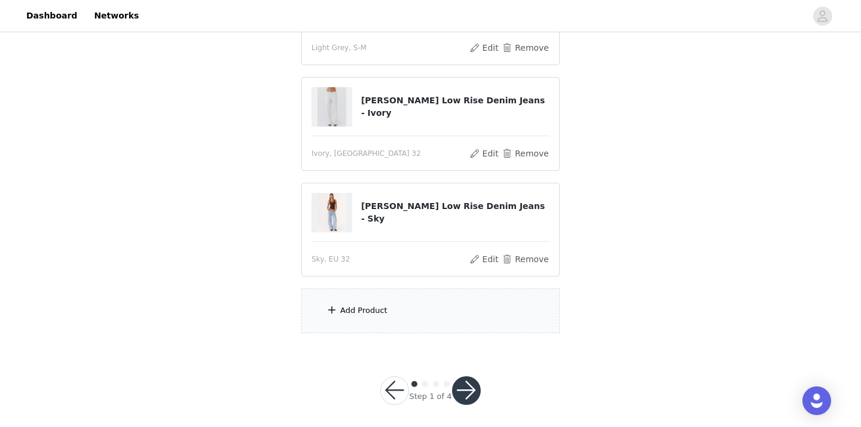
scroll to position [406, 0]
click at [394, 316] on div "Add Product" at bounding box center [430, 310] width 258 height 45
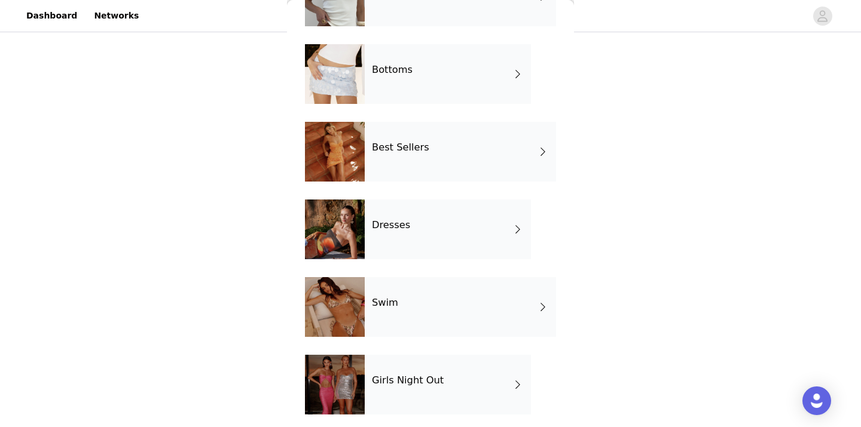
scroll to position [176, 0]
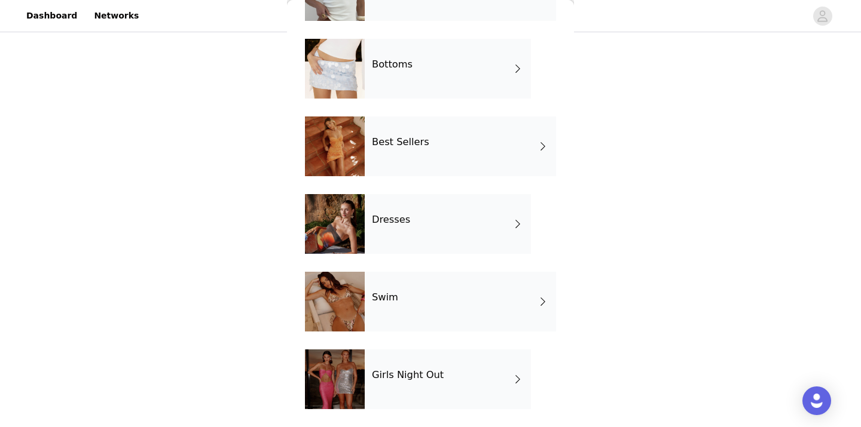
click at [411, 223] on div "Dresses" at bounding box center [448, 224] width 166 height 60
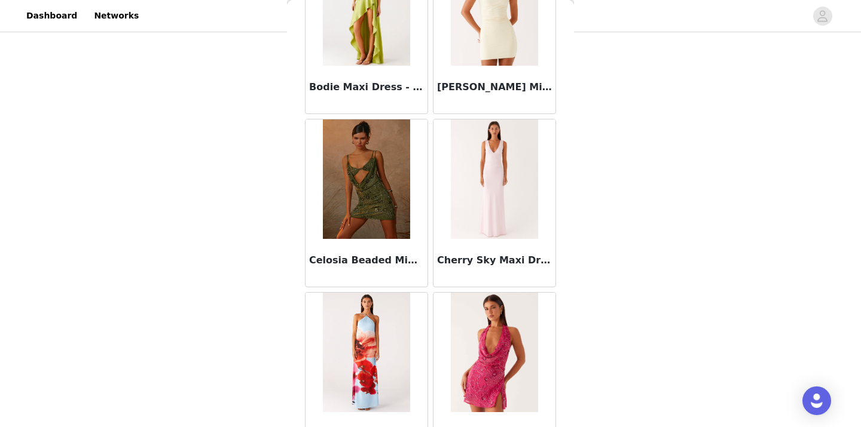
scroll to position [1157, 0]
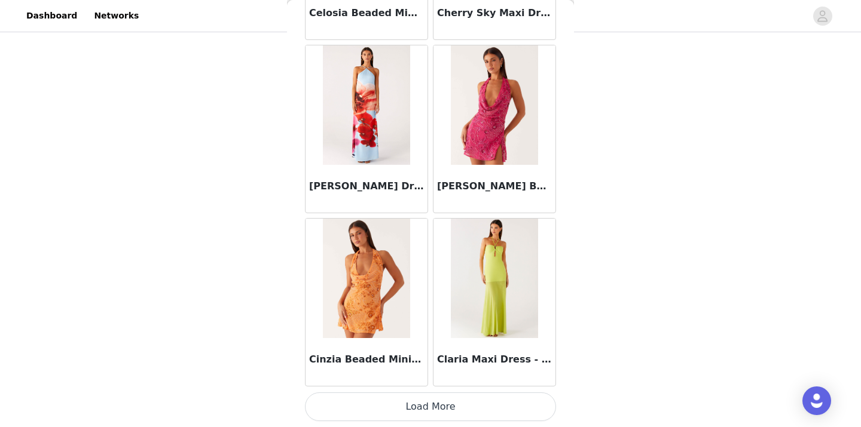
click at [418, 409] on button "Load More" at bounding box center [430, 407] width 251 height 29
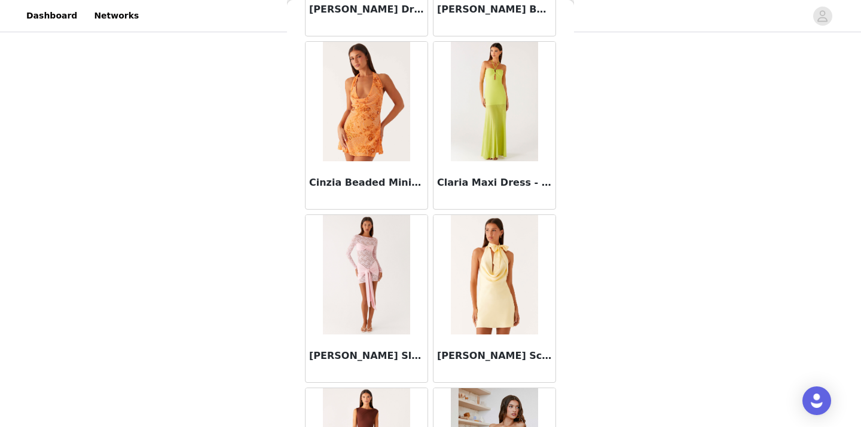
scroll to position [1760, 0]
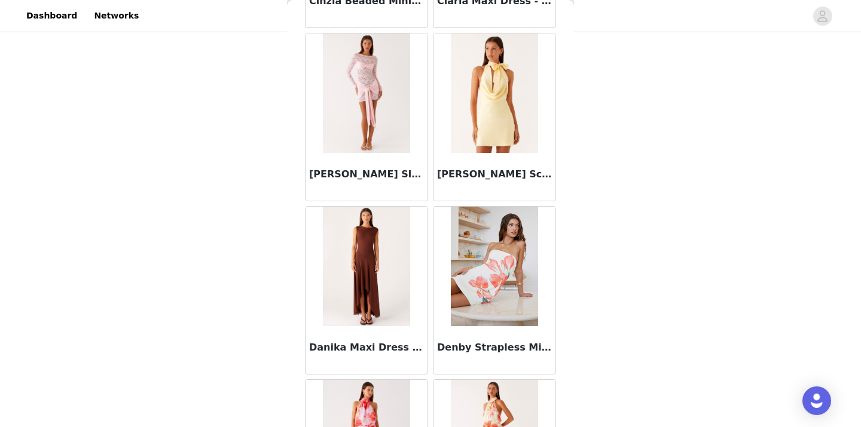
click at [368, 270] on img at bounding box center [366, 267] width 87 height 120
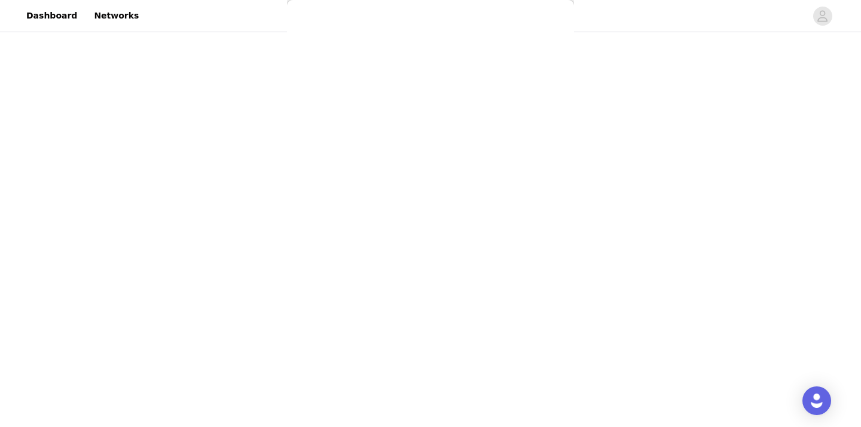
click at [354, 348] on div "Back Aletta Sequin Mini Dress - Pink Alicia Satin Halter Maxi Dress - Black Ali…" at bounding box center [430, 213] width 287 height 427
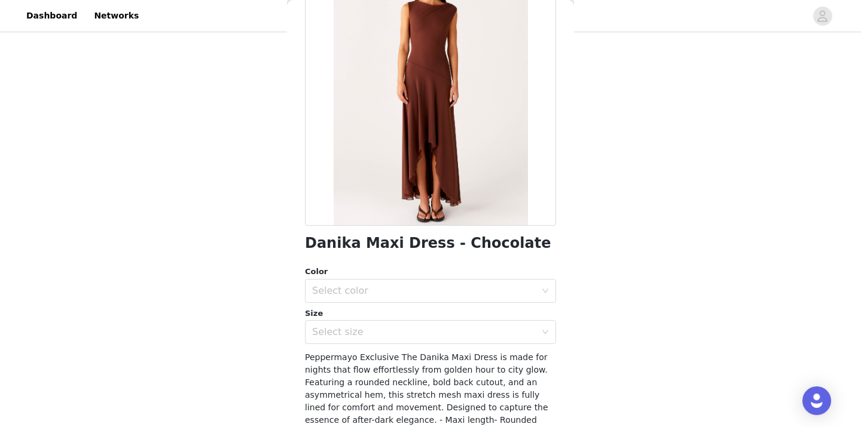
scroll to position [104, 0]
click at [356, 291] on div "Select color" at bounding box center [423, 290] width 223 height 12
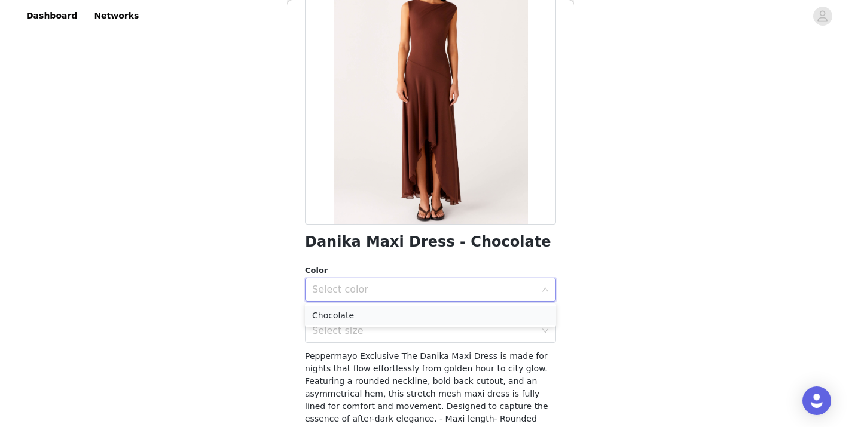
click at [354, 313] on li "Chocolate" at bounding box center [430, 315] width 251 height 19
click at [354, 330] on div "Select size" at bounding box center [423, 331] width 223 height 12
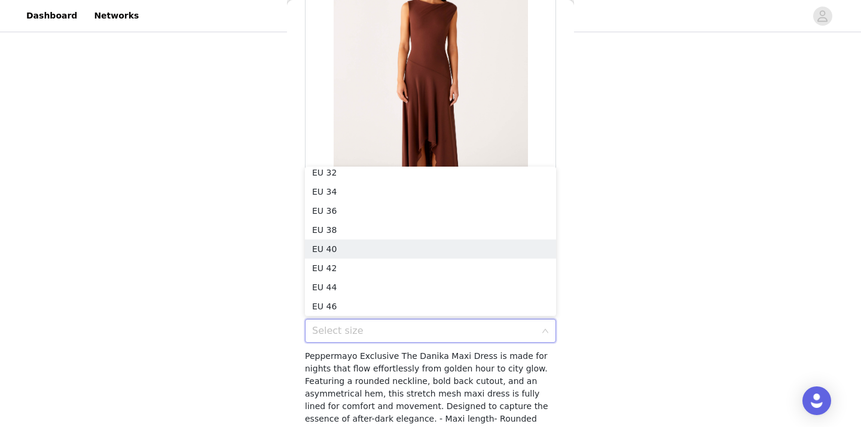
scroll to position [2, 0]
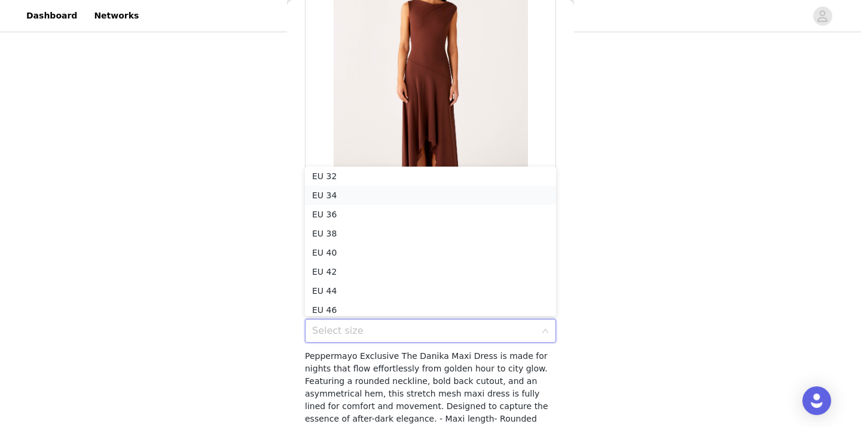
click at [360, 195] on li "EU 34" at bounding box center [430, 195] width 251 height 19
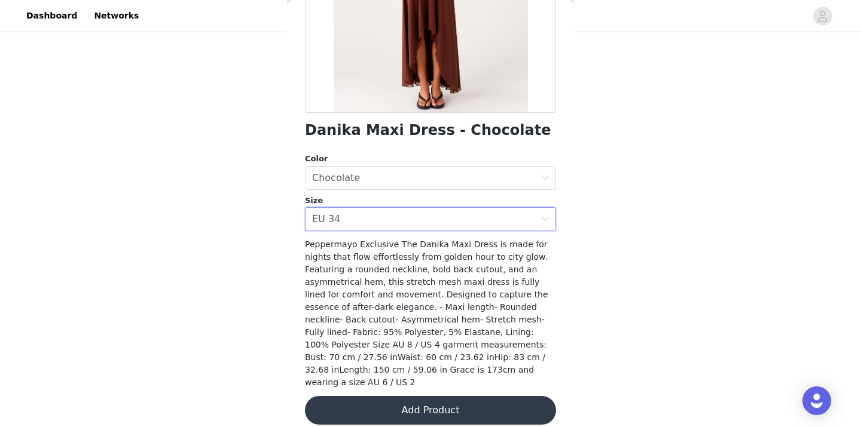
scroll to position [215, 0]
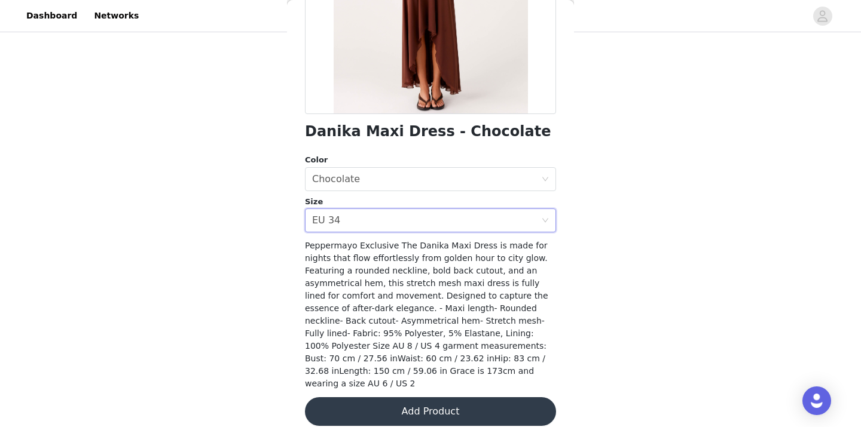
click at [364, 397] on button "Add Product" at bounding box center [430, 411] width 251 height 29
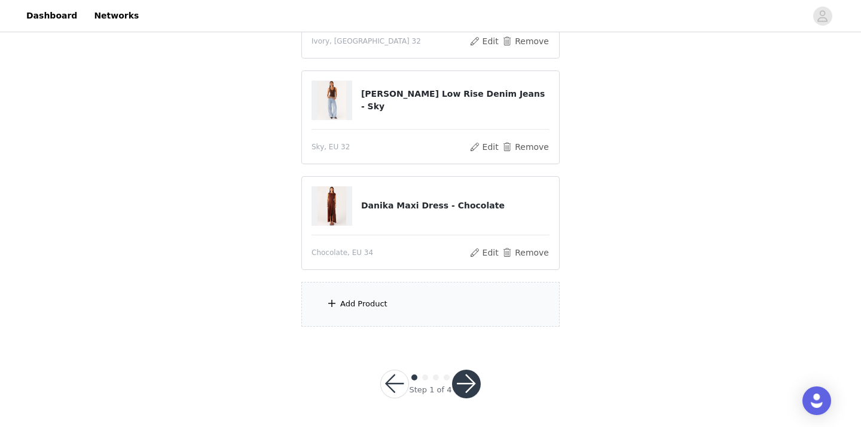
scroll to position [517, 0]
click at [476, 256] on button "Edit" at bounding box center [483, 253] width 30 height 14
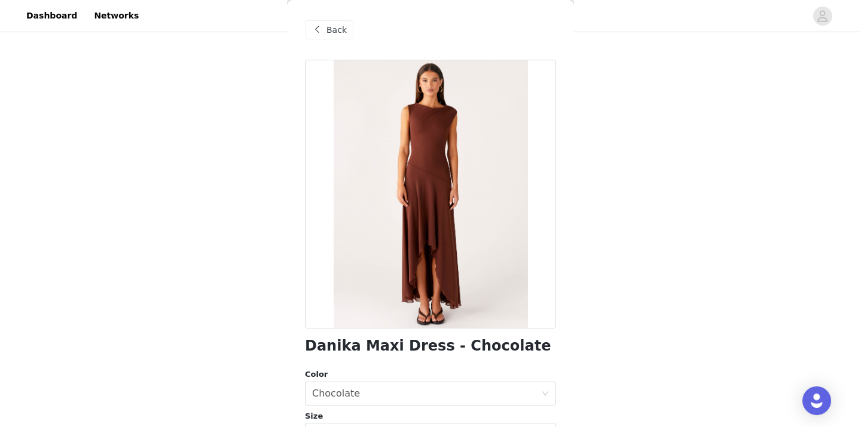
click at [333, 34] on span "Back" at bounding box center [336, 30] width 20 height 13
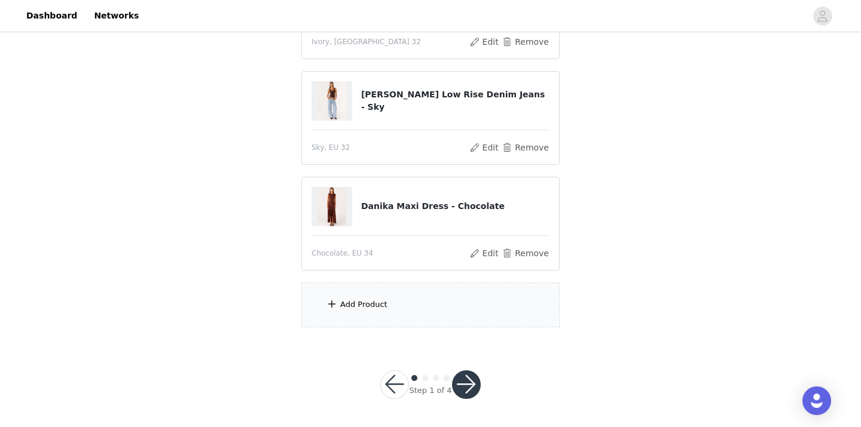
click at [385, 295] on div "Add Product" at bounding box center [430, 305] width 258 height 45
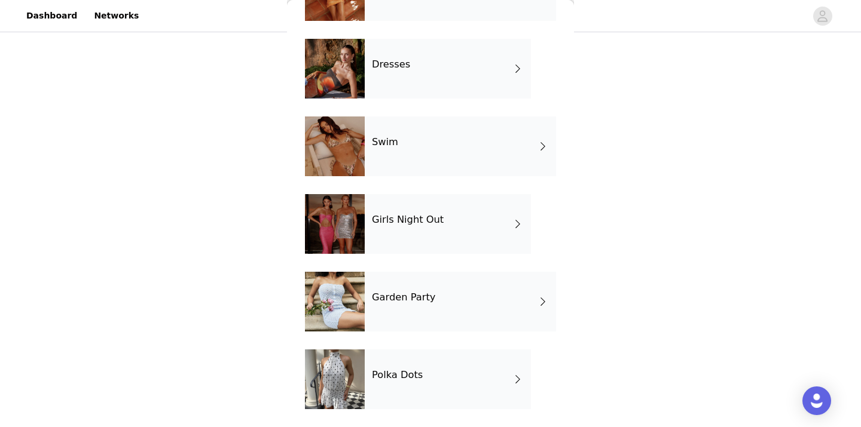
scroll to position [332, 0]
click at [437, 76] on div "Dresses" at bounding box center [448, 69] width 166 height 60
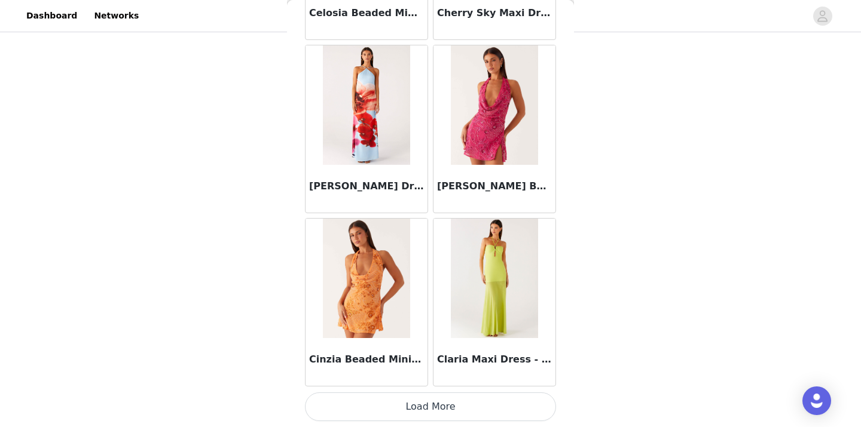
scroll to position [1401, 0]
click at [446, 403] on button "Load More" at bounding box center [430, 407] width 251 height 29
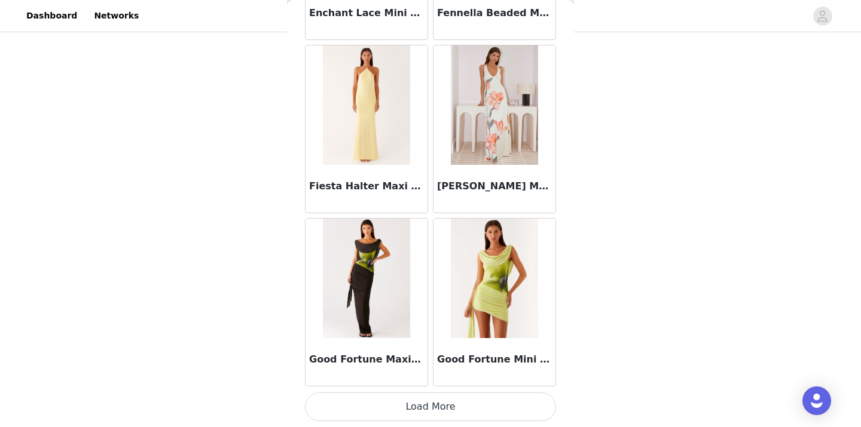
scroll to position [3134, 0]
click at [458, 408] on button "Load More" at bounding box center [430, 407] width 251 height 29
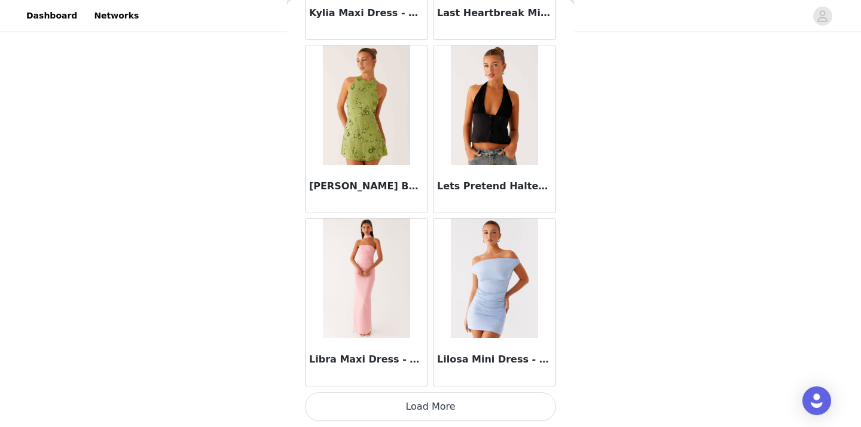
scroll to position [517, 0]
click at [381, 406] on button "Load More" at bounding box center [430, 407] width 251 height 29
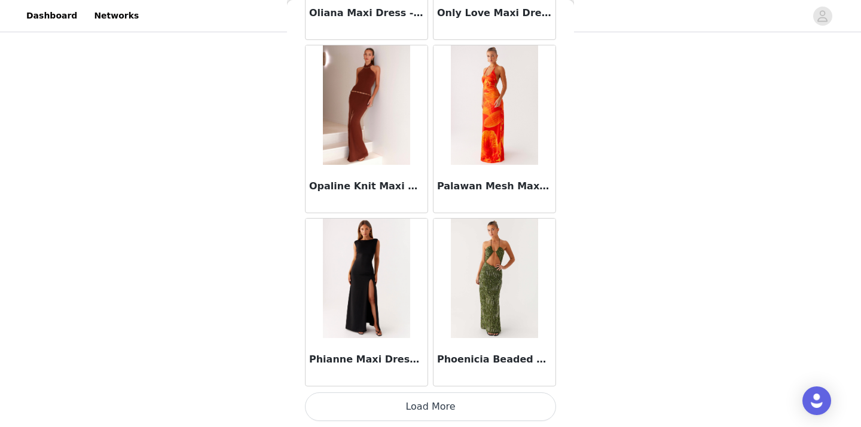
scroll to position [6600, 0]
click at [388, 409] on button "Load More" at bounding box center [430, 407] width 251 height 29
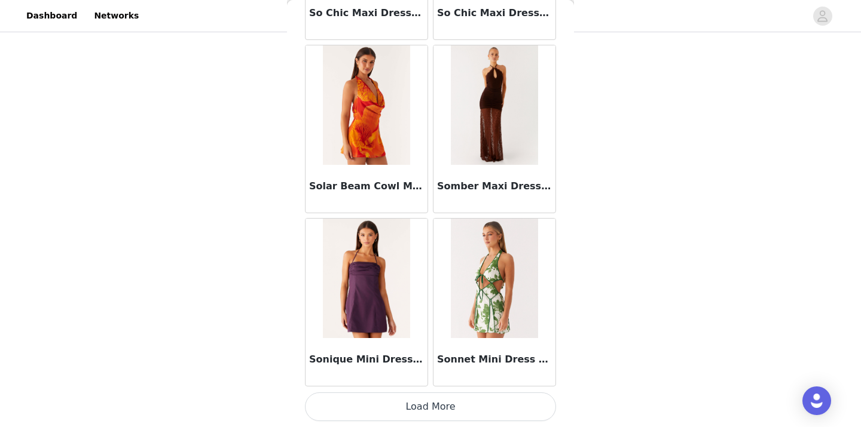
scroll to position [8333, 0]
click at [431, 404] on button "Load More" at bounding box center [430, 407] width 251 height 29
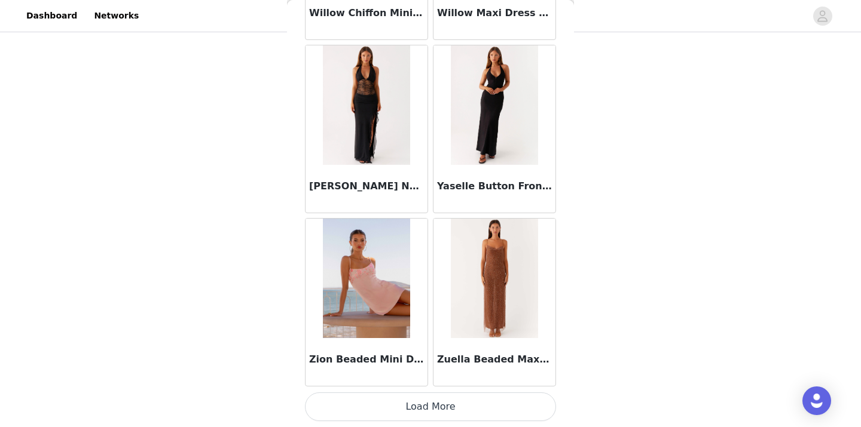
scroll to position [10066, 0]
click at [381, 410] on button "Load More" at bounding box center [430, 407] width 251 height 29
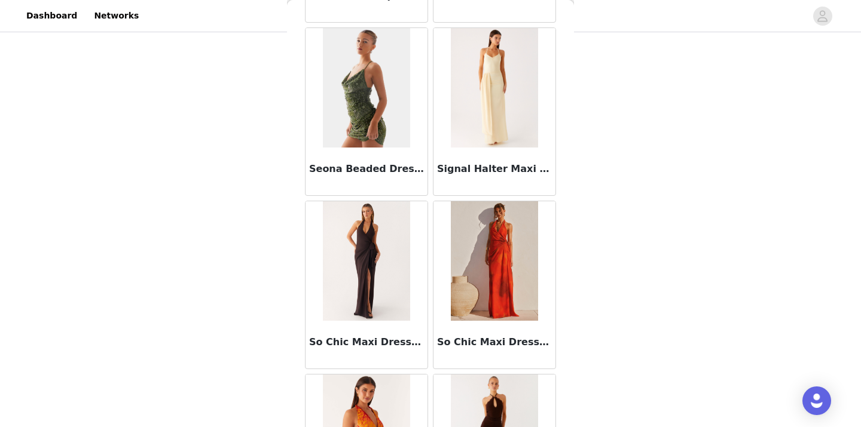
scroll to position [0, 0]
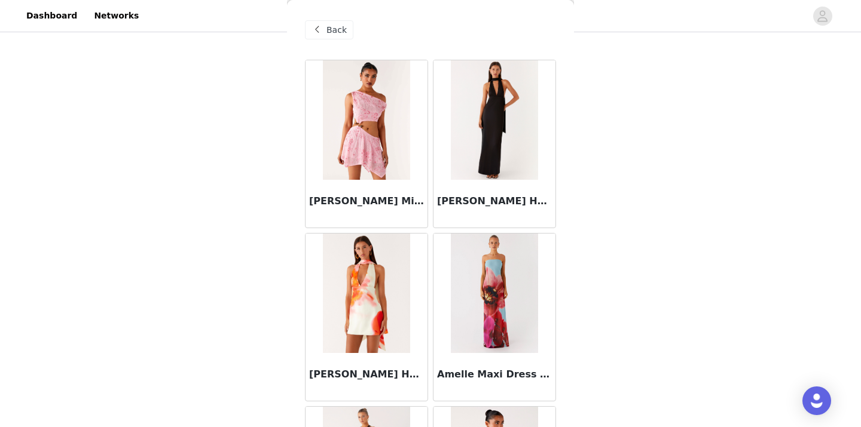
click at [326, 32] on div "Back" at bounding box center [329, 29] width 48 height 19
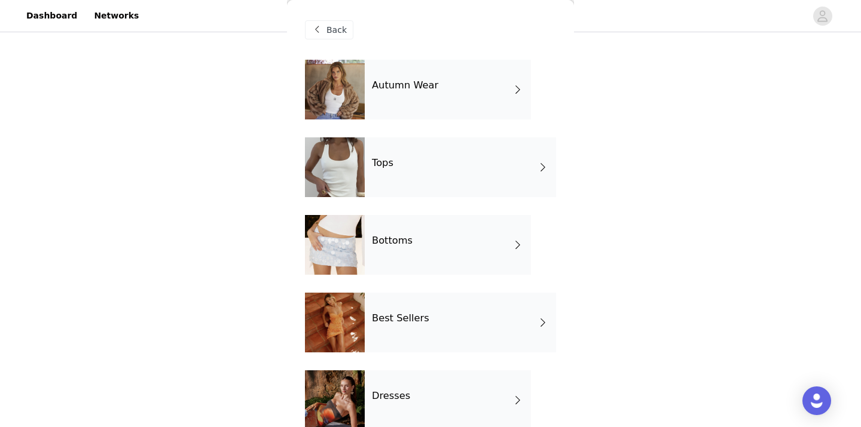
click at [396, 159] on div "Tops" at bounding box center [460, 167] width 191 height 60
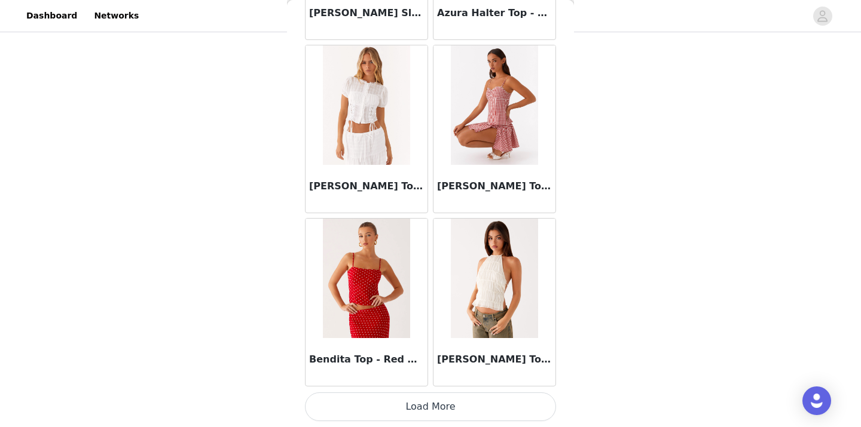
click at [377, 409] on button "Load More" at bounding box center [430, 407] width 251 height 29
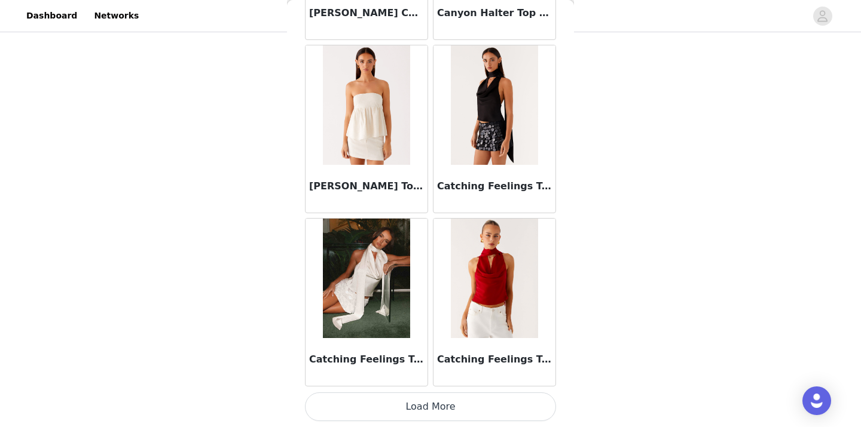
scroll to position [3134, 0]
click at [393, 408] on button "Load More" at bounding box center [430, 407] width 251 height 29
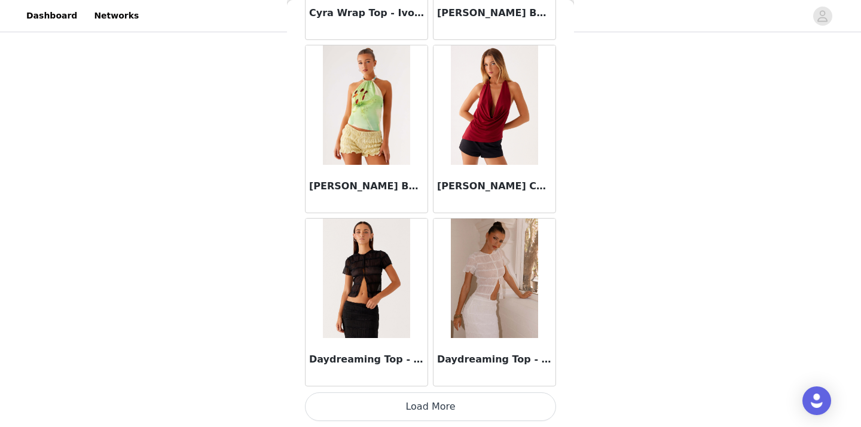
scroll to position [4867, 0]
click at [369, 406] on button "Load More" at bounding box center [430, 407] width 251 height 29
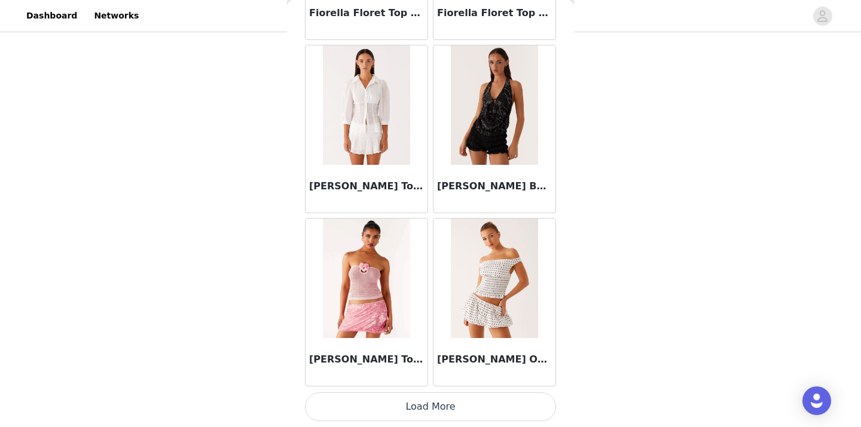
scroll to position [6600, 0]
click at [366, 410] on button "Load More" at bounding box center [430, 407] width 251 height 29
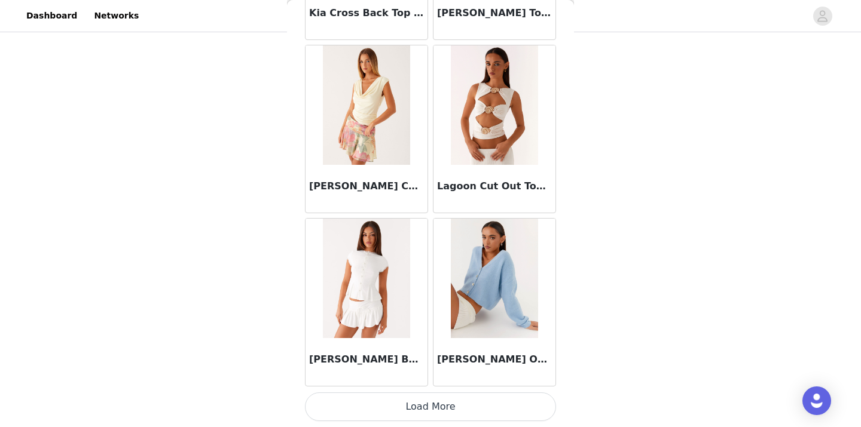
scroll to position [8333, 0]
click at [405, 405] on button "Load More" at bounding box center [430, 407] width 251 height 29
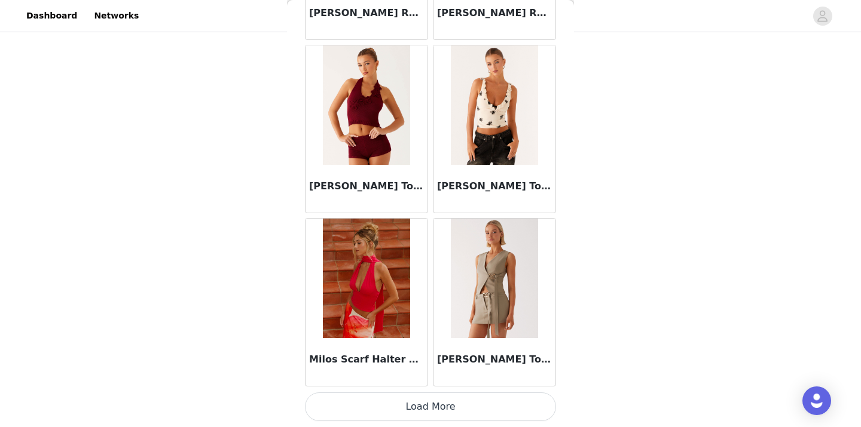
scroll to position [10066, 0]
click at [397, 406] on button "Load More" at bounding box center [430, 407] width 251 height 29
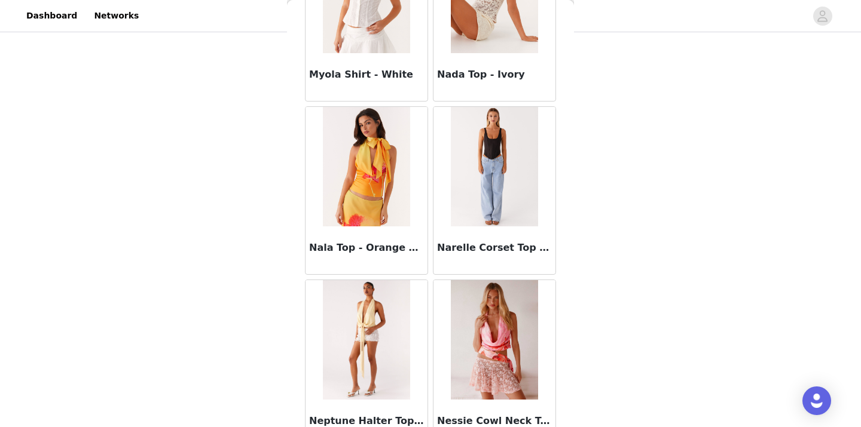
scroll to position [10696, 0]
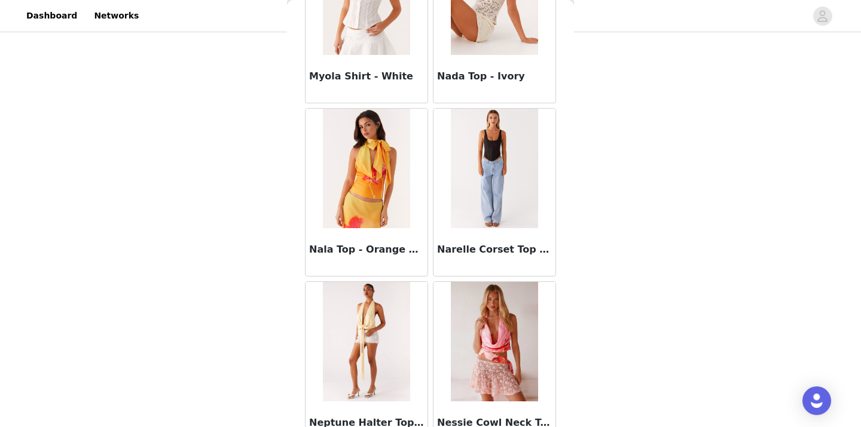
click at [509, 189] on img at bounding box center [494, 169] width 87 height 120
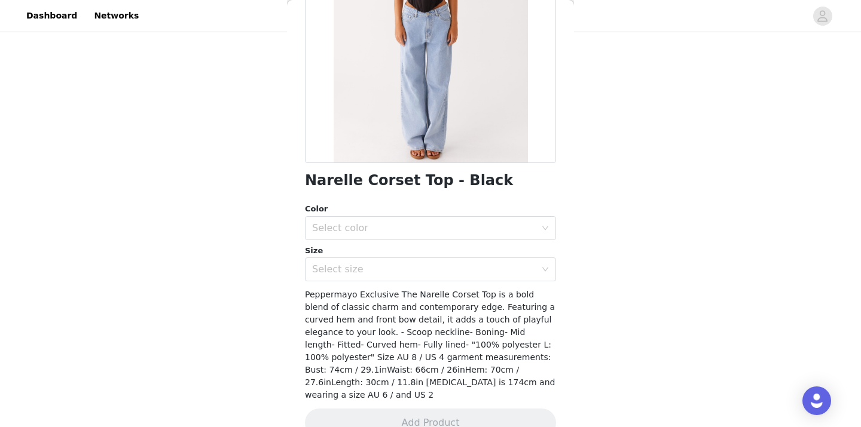
scroll to position [173, 0]
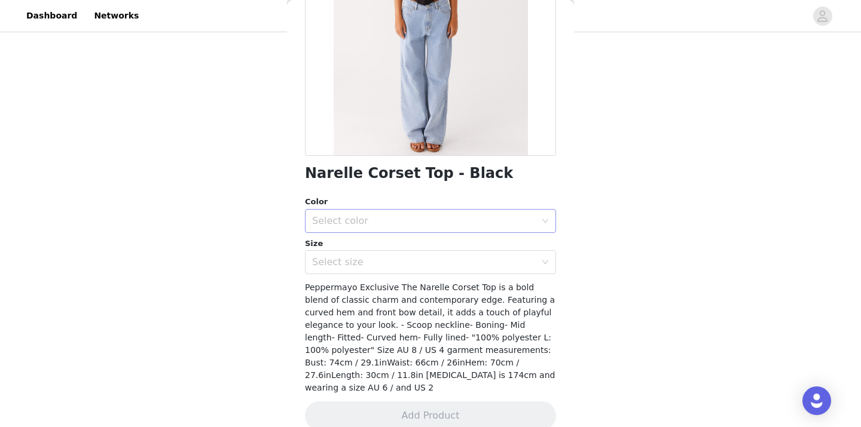
click at [344, 222] on div "Select color" at bounding box center [423, 221] width 223 height 12
click at [338, 248] on li "Black" at bounding box center [430, 246] width 251 height 19
click at [337, 267] on div "Select size" at bounding box center [423, 262] width 223 height 12
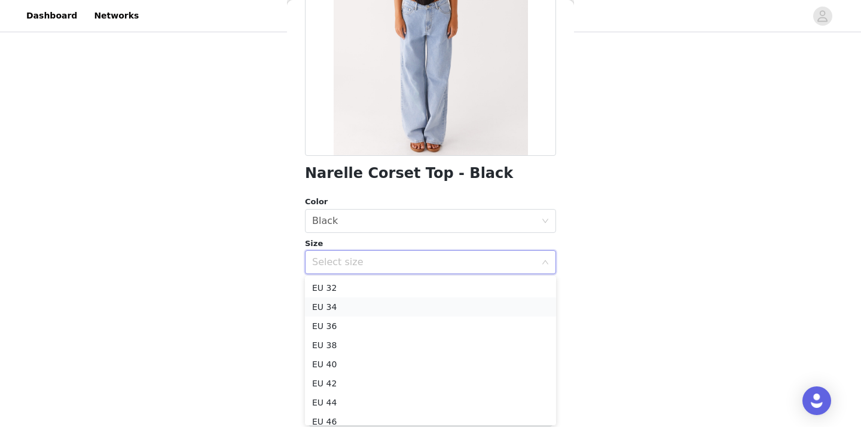
click at [338, 308] on li "EU 34" at bounding box center [430, 307] width 251 height 19
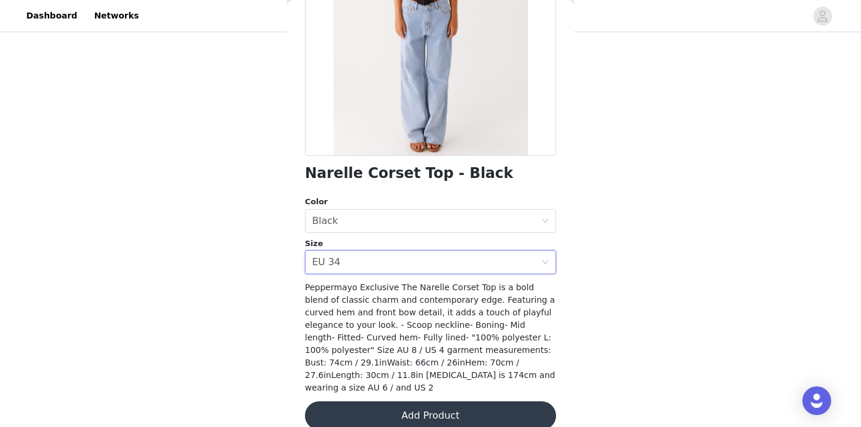
click at [351, 402] on button "Add Product" at bounding box center [430, 416] width 251 height 29
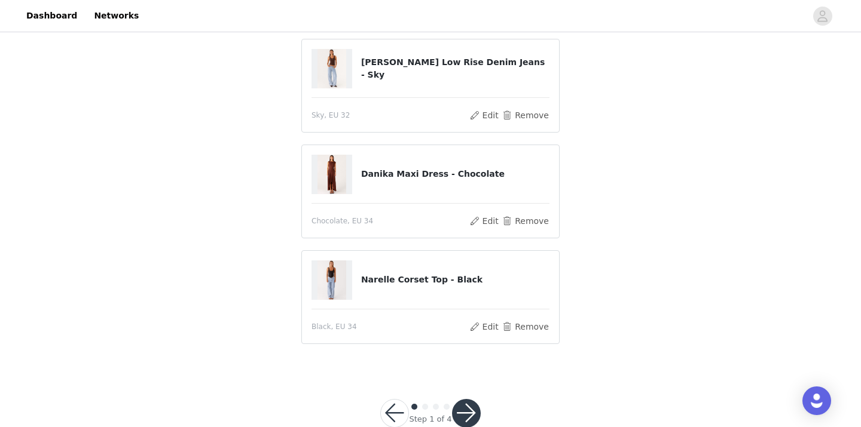
click at [472, 408] on button "button" at bounding box center [466, 413] width 29 height 29
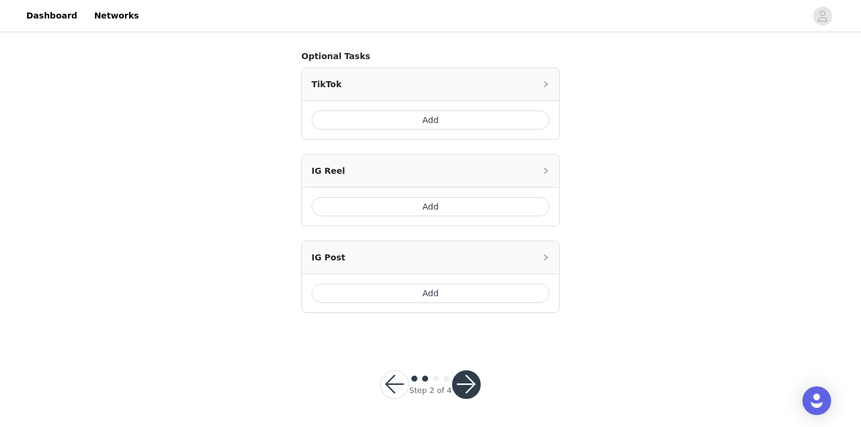
scroll to position [734, 0]
click at [377, 207] on button "Add" at bounding box center [430, 208] width 238 height 19
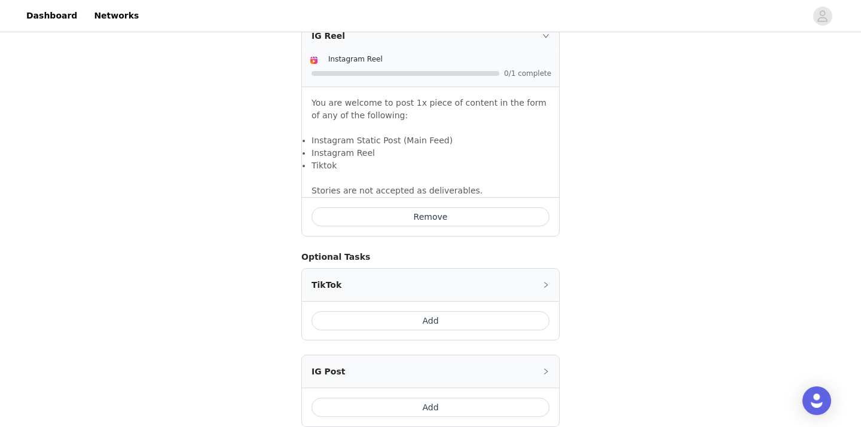
scroll to position [804, 0]
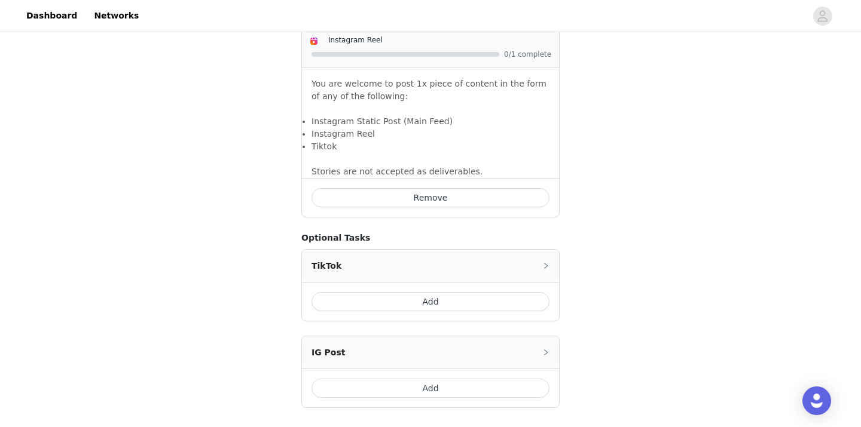
click at [373, 300] on button "Add" at bounding box center [430, 301] width 238 height 19
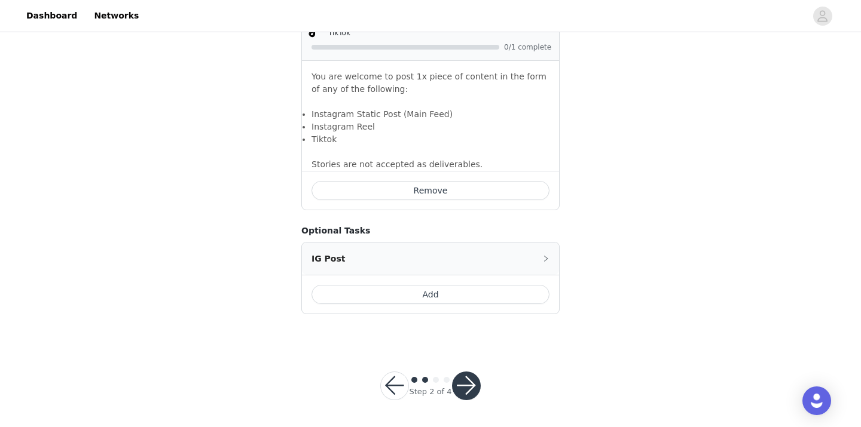
scroll to position [1042, 0]
click at [468, 386] on button "button" at bounding box center [466, 386] width 29 height 29
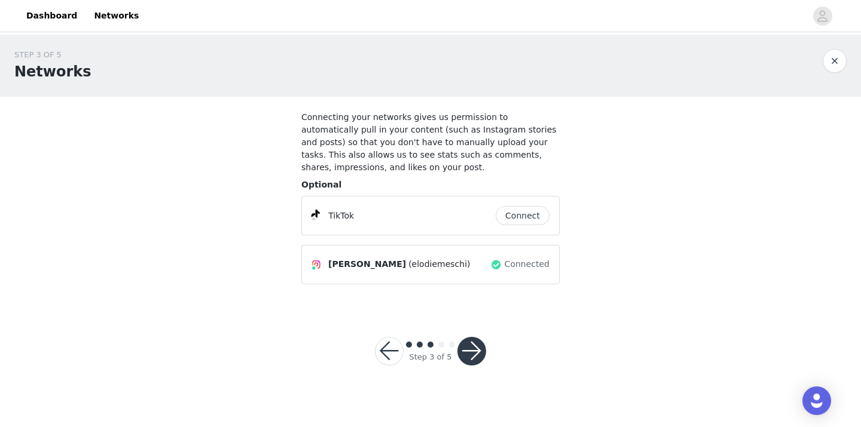
click at [473, 353] on button "button" at bounding box center [471, 351] width 29 height 29
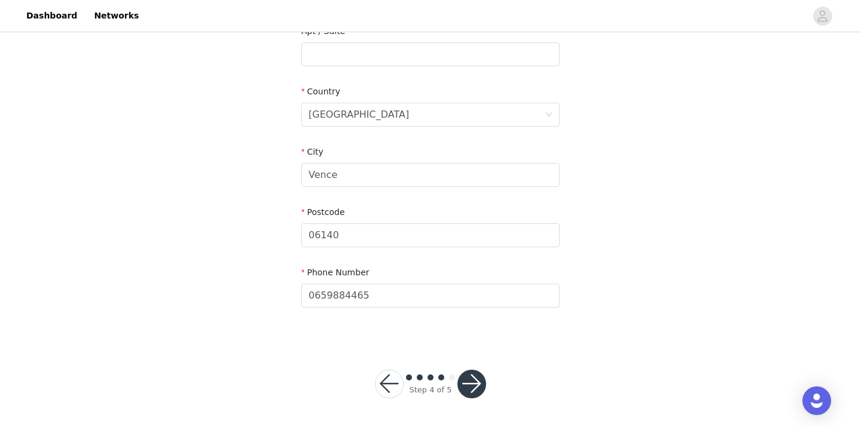
scroll to position [327, 0]
click at [468, 380] on button "button" at bounding box center [471, 384] width 29 height 29
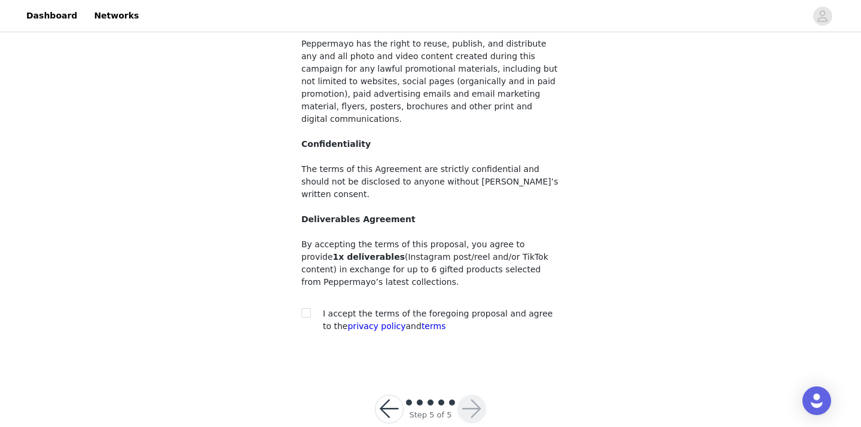
scroll to position [125, 0]
click at [302, 309] on input "checkbox" at bounding box center [305, 313] width 8 height 8
checkbox input "true"
click at [472, 396] on button "button" at bounding box center [471, 410] width 29 height 29
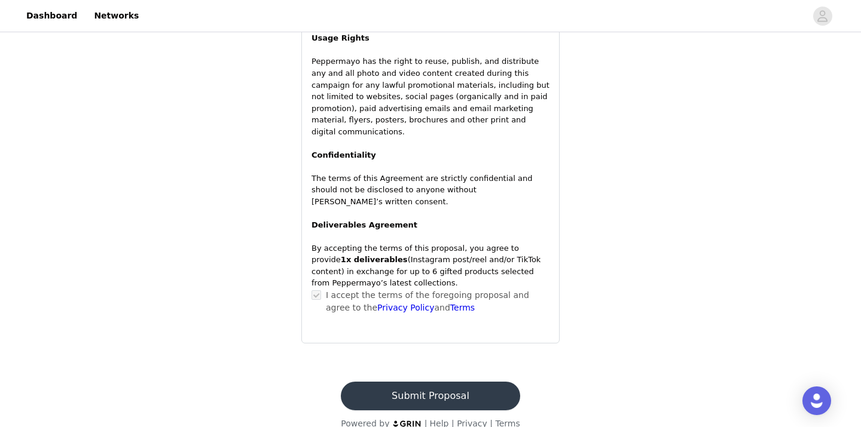
scroll to position [1085, 0]
click at [374, 382] on button "Submit Proposal" at bounding box center [430, 396] width 179 height 29
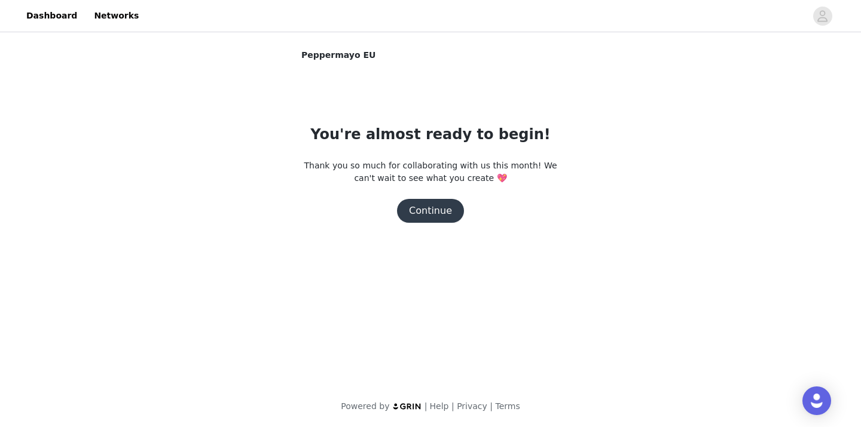
scroll to position [0, 0]
click at [433, 212] on button "Continue" at bounding box center [430, 211] width 67 height 24
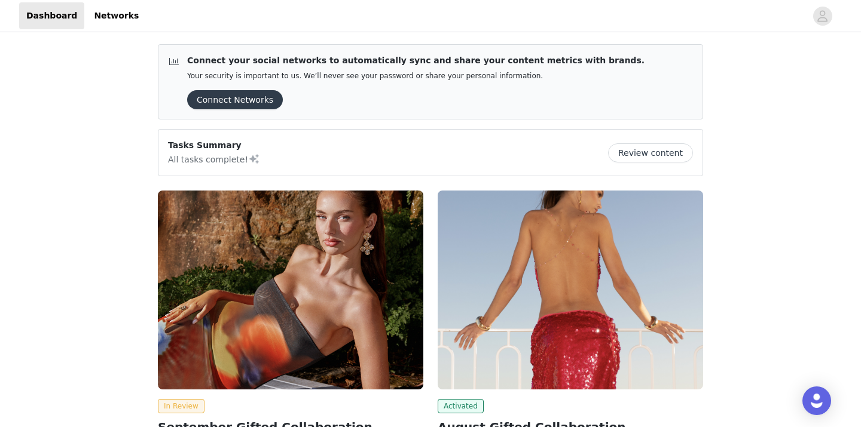
scroll to position [-2, 0]
